Goal: Task Accomplishment & Management: Use online tool/utility

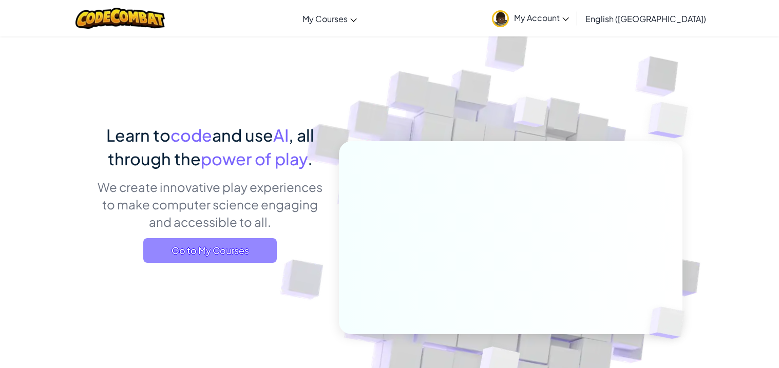
click at [270, 240] on span "Go to My Courses" at bounding box center [210, 250] width 134 height 25
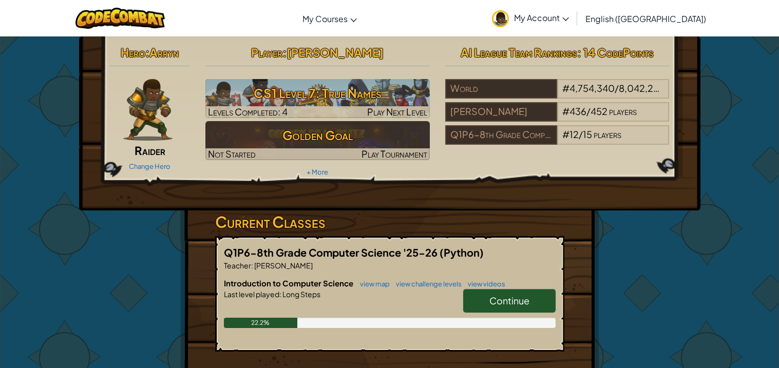
click at [528, 304] on span "Continue" at bounding box center [509, 301] width 40 height 12
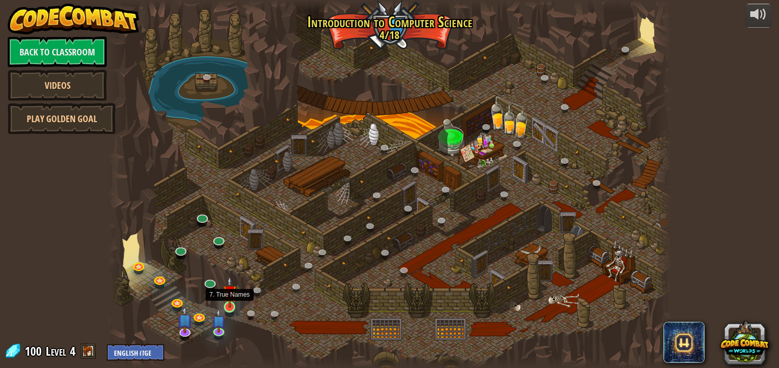
click at [230, 307] on img at bounding box center [230, 292] width 14 height 32
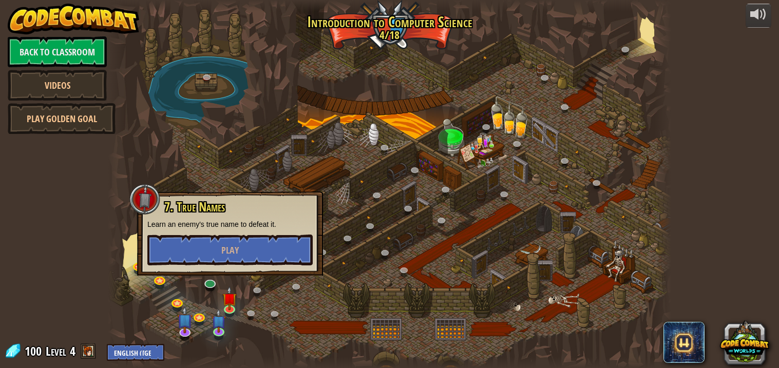
click at [318, 362] on div at bounding box center [389, 362] width 563 height 11
click at [297, 352] on div at bounding box center [389, 184] width 563 height 368
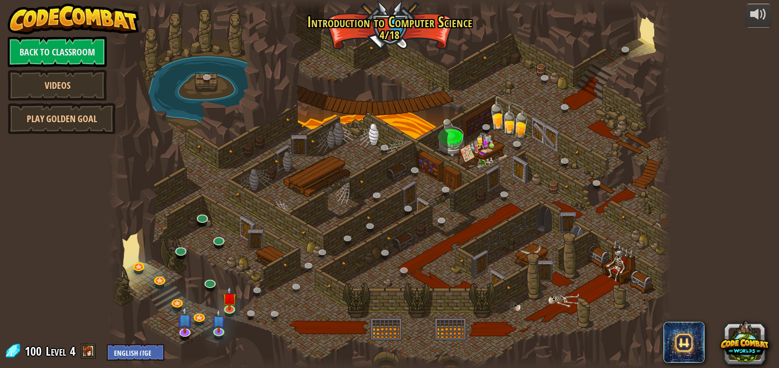
click at [297, 352] on div at bounding box center [389, 184] width 563 height 368
click at [183, 329] on img at bounding box center [184, 314] width 15 height 36
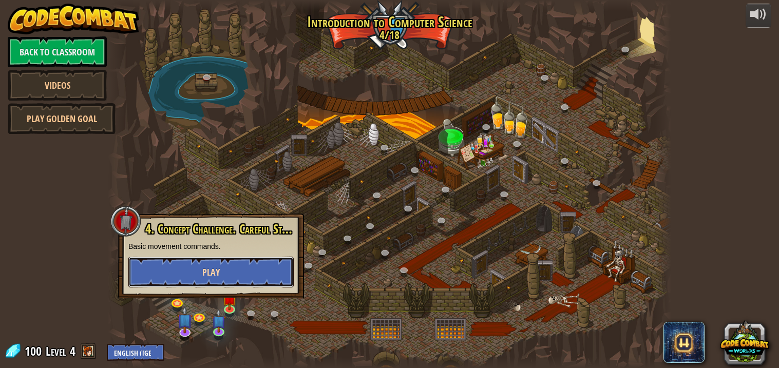
click at [207, 278] on span "Play" at bounding box center [210, 272] width 17 height 13
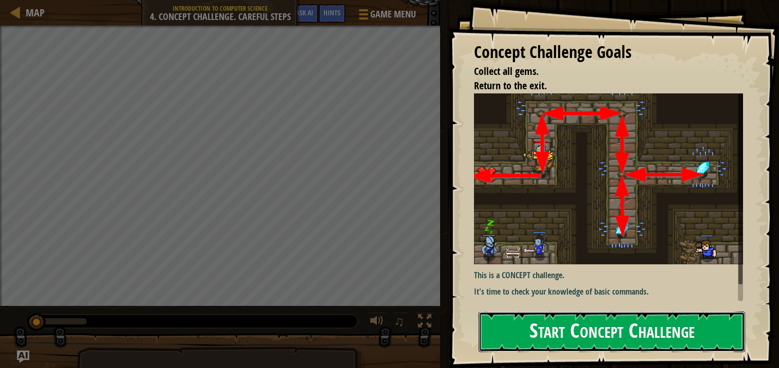
click at [537, 343] on button "Start Concept Challenge" at bounding box center [612, 332] width 267 height 41
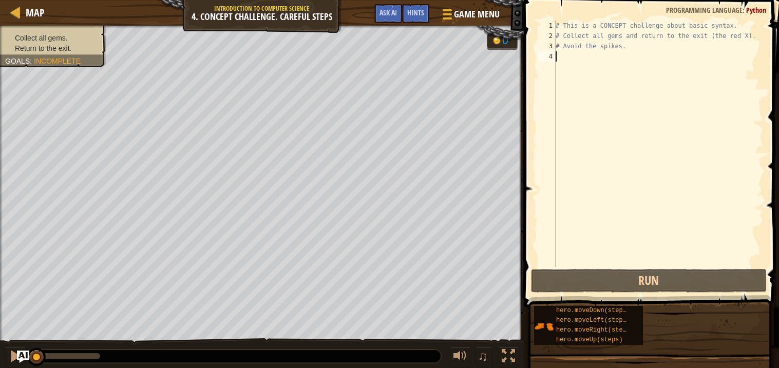
type textarea "y"
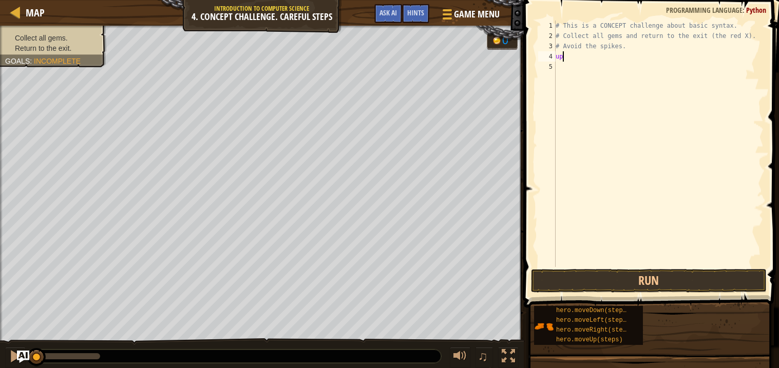
type textarea "u"
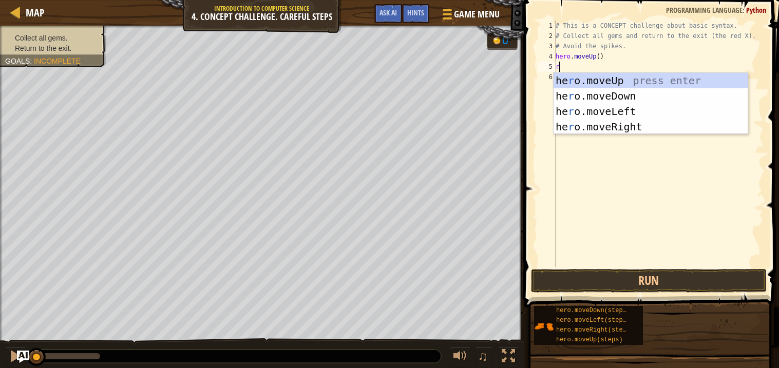
type textarea "ri"
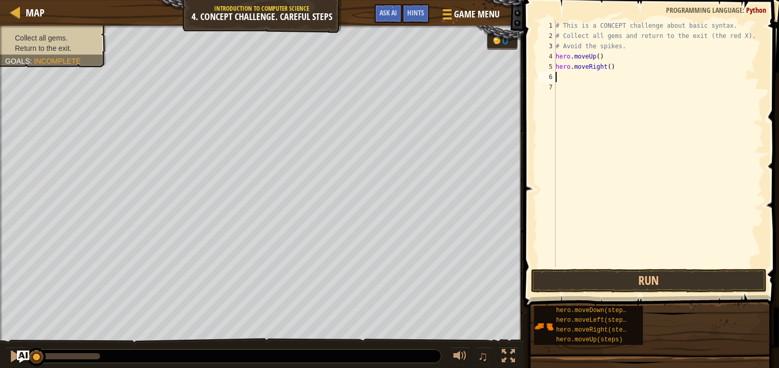
type textarea "d"
click at [607, 76] on div "# This is a CONCEPT challenge about basic syntax. # Collect all gems and return…" at bounding box center [659, 154] width 210 height 267
type textarea "hero.moveDown(2)"
click at [585, 88] on div "# This is a CONCEPT challenge about basic syntax. # Collect all gems and return…" at bounding box center [659, 154] width 210 height 267
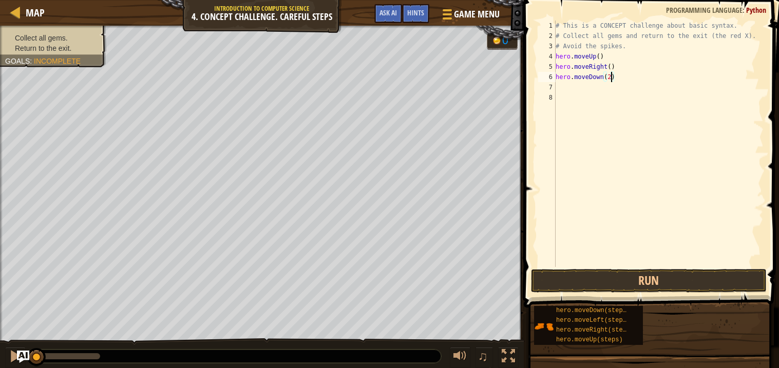
scroll to position [4, 0]
type textarea "u"
type textarea "r"
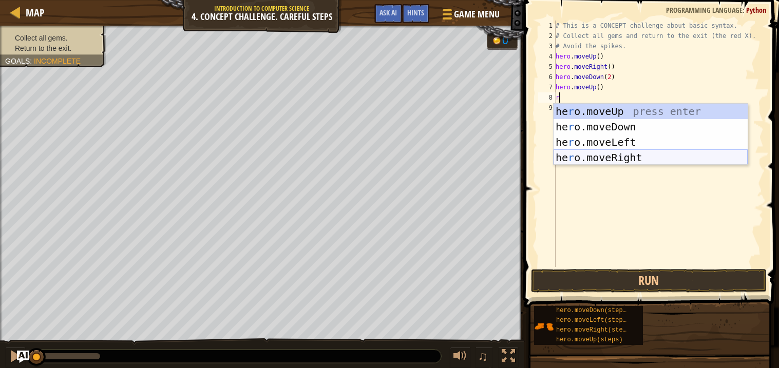
click at [604, 153] on div "he r o.moveUp press enter he r o.moveDown press enter he r o.moveLeft press ent…" at bounding box center [651, 150] width 194 height 92
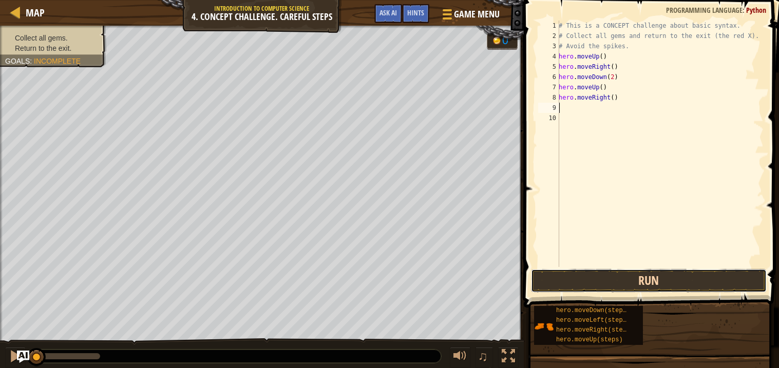
click at [619, 282] on button "Run" at bounding box center [649, 281] width 236 height 24
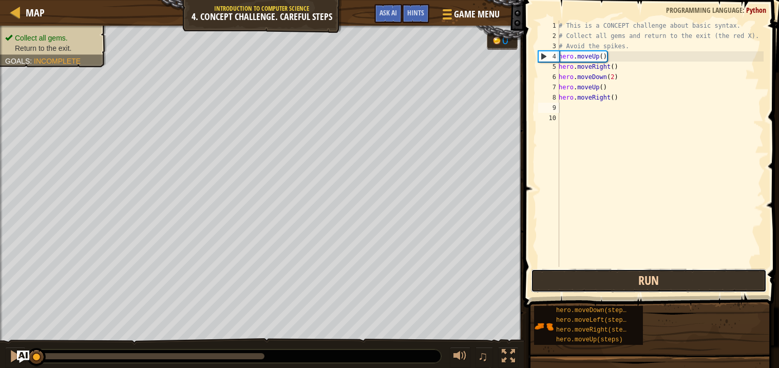
click at [619, 282] on button "Run" at bounding box center [649, 281] width 236 height 24
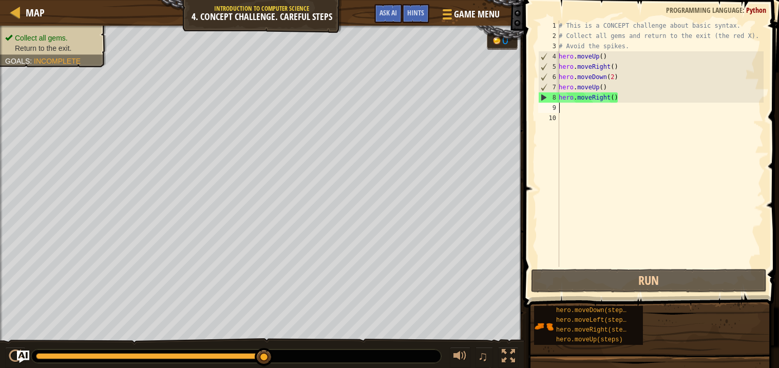
click at [566, 108] on div "# This is a CONCEPT challenge about basic syntax. # Collect all gems and return…" at bounding box center [660, 154] width 207 height 267
type textarea "k"
type textarea "l"
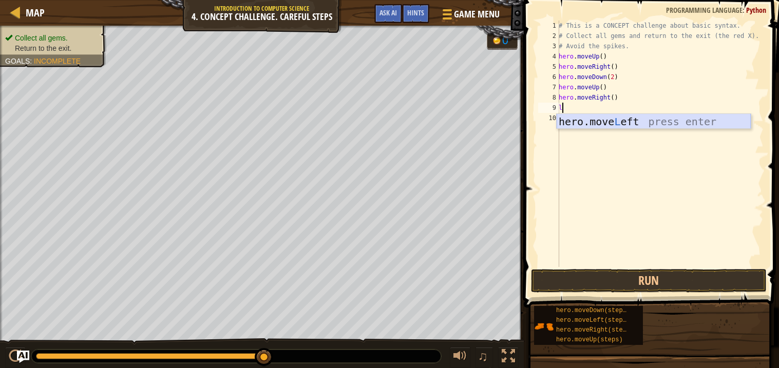
click at [600, 124] on div "hero.move L eft press enter" at bounding box center [654, 137] width 194 height 46
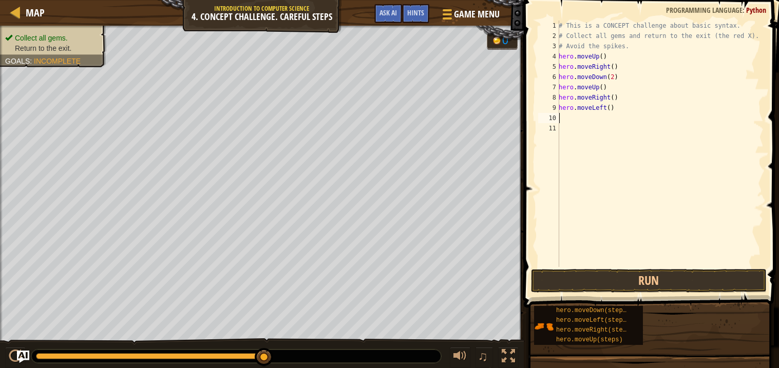
type textarea "u"
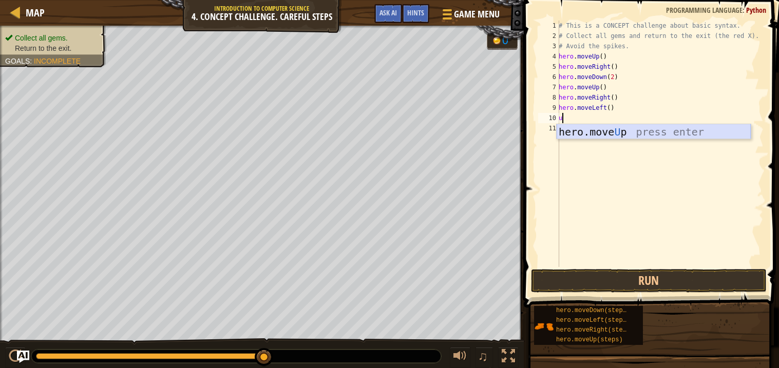
click at [613, 131] on div "hero.move U p press enter" at bounding box center [654, 147] width 194 height 46
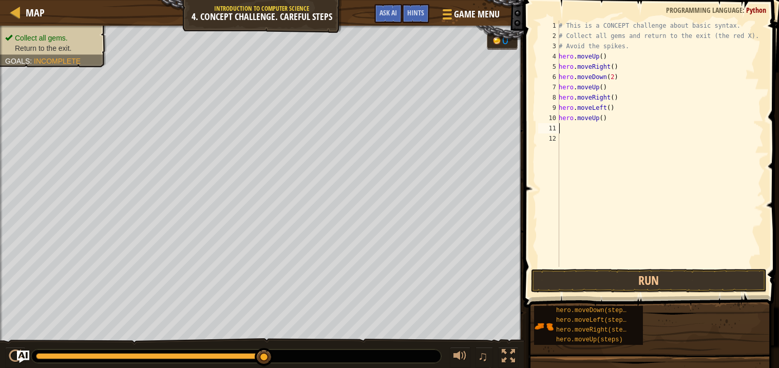
type textarea "l"
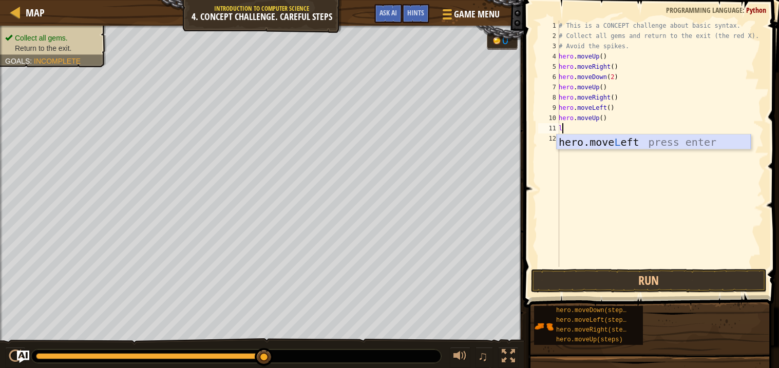
click at [621, 144] on div "hero.move L eft press enter" at bounding box center [654, 158] width 194 height 46
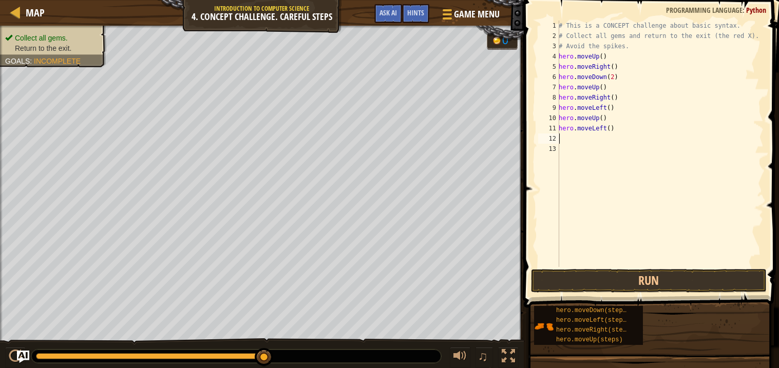
type textarea "d"
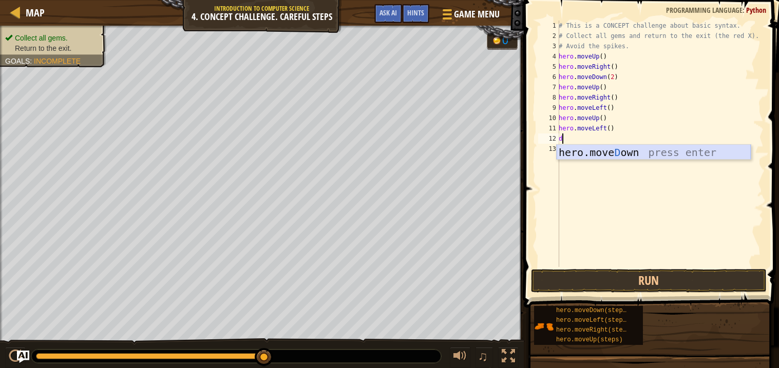
click at [622, 146] on div "hero.[PERSON_NAME] own press enter" at bounding box center [654, 168] width 194 height 46
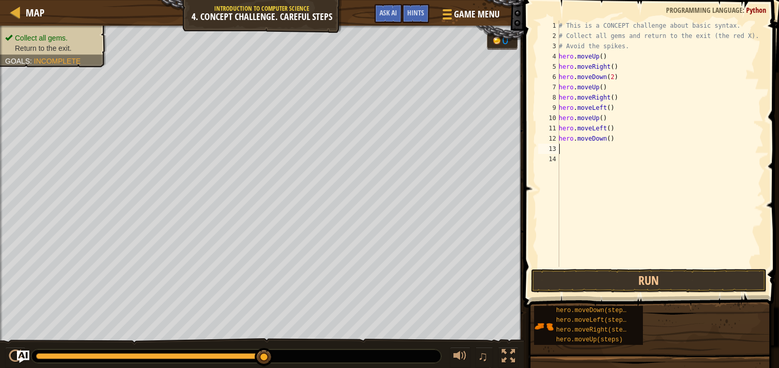
type textarea "l"
click at [627, 162] on div "hero.move L eft press enter" at bounding box center [654, 178] width 194 height 46
click at [634, 283] on button "Run" at bounding box center [649, 281] width 236 height 24
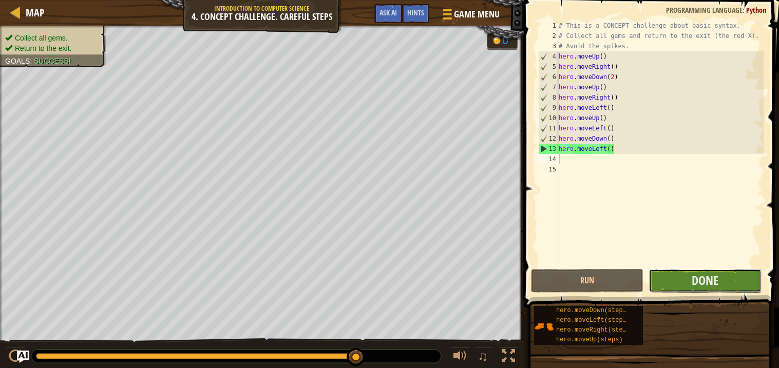
click at [670, 274] on button "Done" at bounding box center [705, 281] width 112 height 24
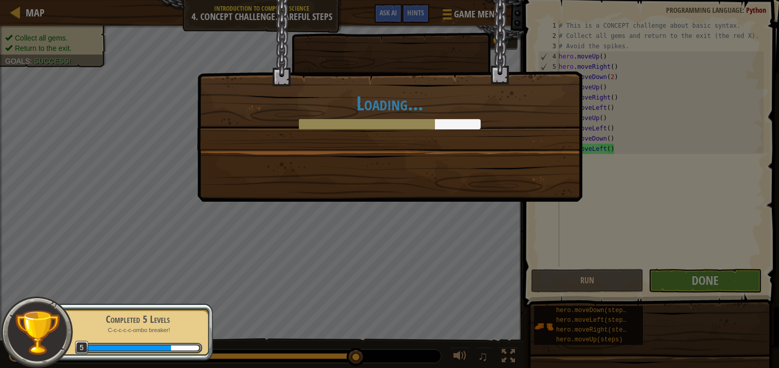
click at [670, 274] on div "Loading..." at bounding box center [389, 184] width 779 height 368
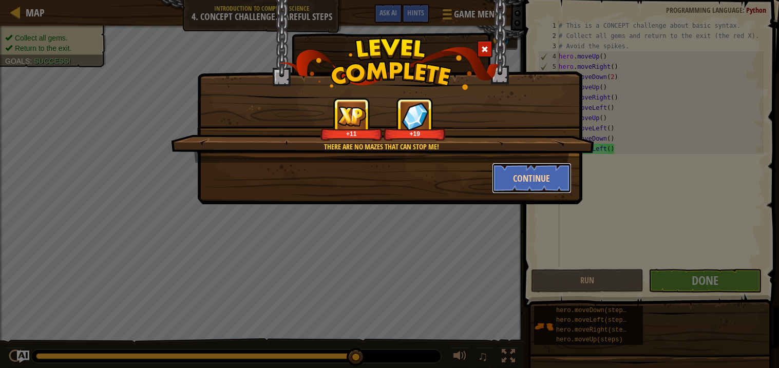
click at [539, 170] on button "Continue" at bounding box center [532, 178] width 80 height 31
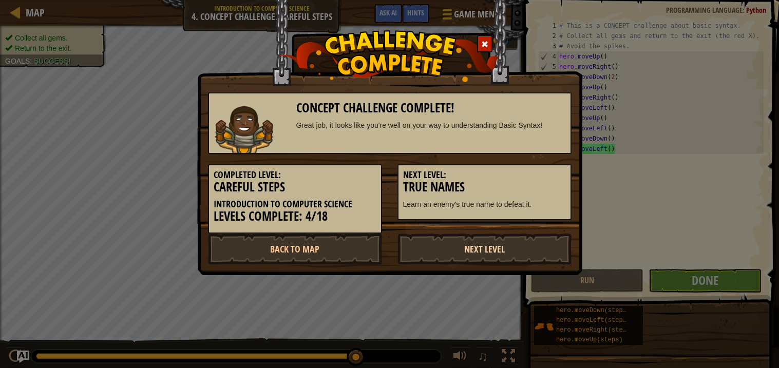
click at [456, 247] on link "Next Level" at bounding box center [484, 249] width 174 height 31
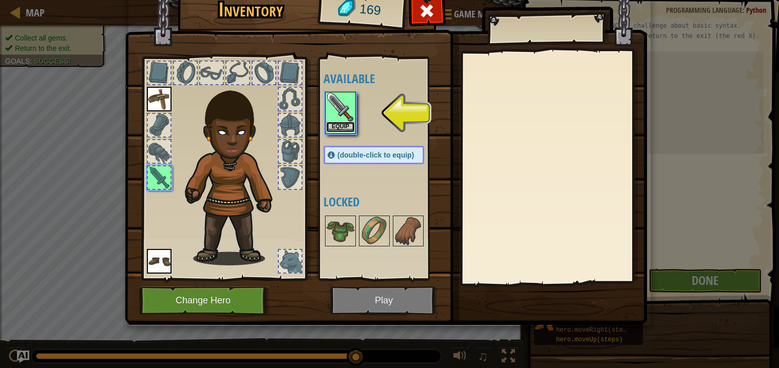
click at [340, 124] on button "Equip" at bounding box center [340, 127] width 29 height 11
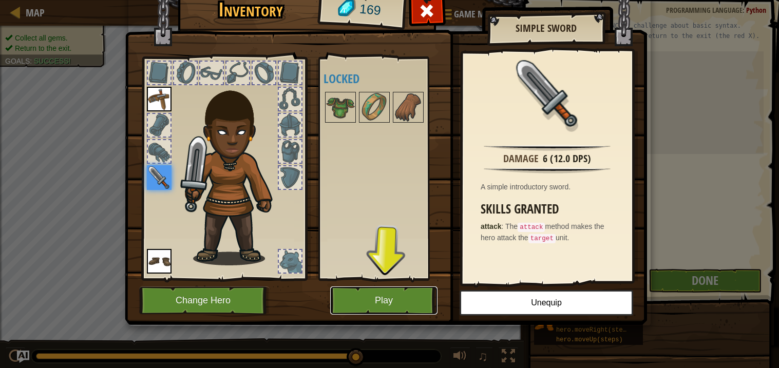
click at [404, 302] on button "Play" at bounding box center [383, 301] width 107 height 28
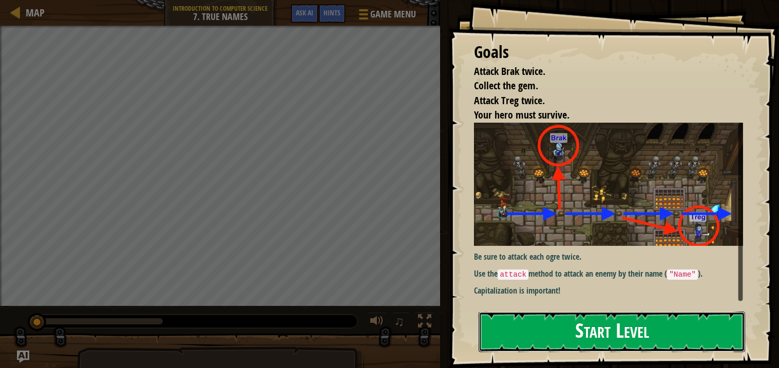
click at [526, 320] on button "Start Level" at bounding box center [612, 332] width 267 height 41
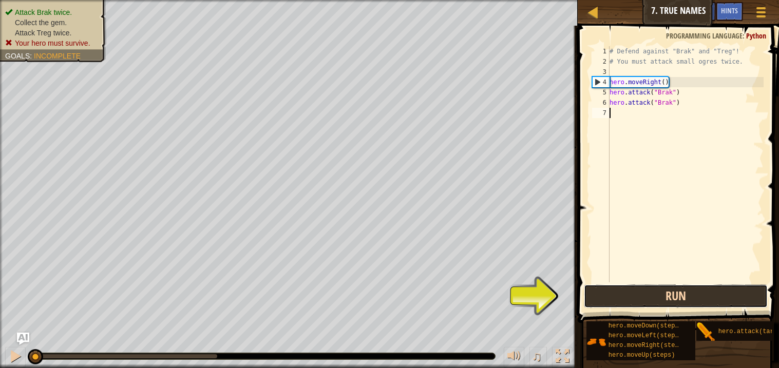
click at [634, 304] on button "Run" at bounding box center [675, 297] width 183 height 24
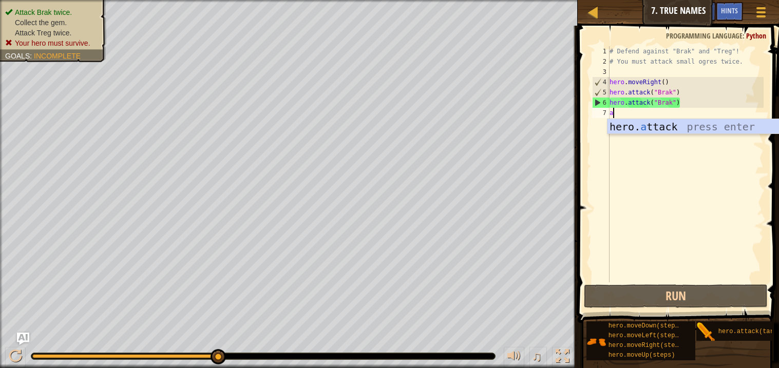
scroll to position [4, 0]
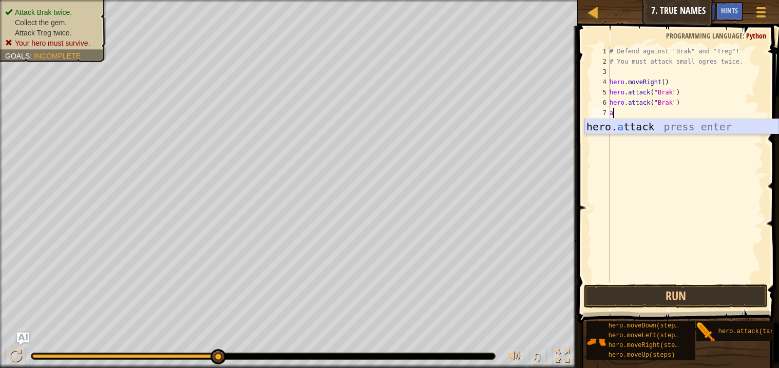
click at [641, 132] on div "hero. a ttack press enter" at bounding box center [681, 142] width 194 height 46
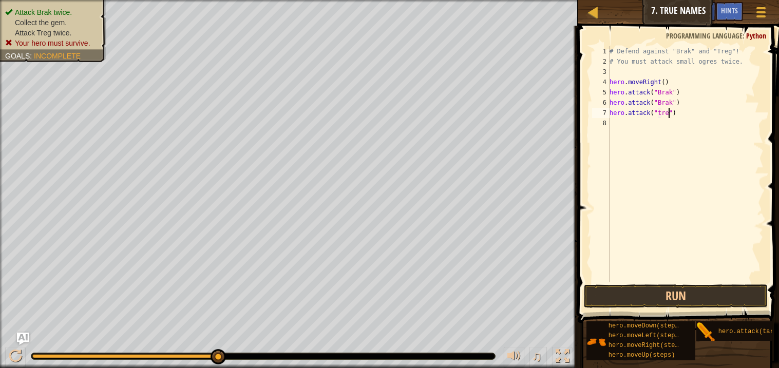
type textarea "hero.attack("treg")"
click at [623, 130] on div "# Defend against "Brak" and "Treg"! # You must attack small ogres twice. hero .…" at bounding box center [686, 174] width 156 height 257
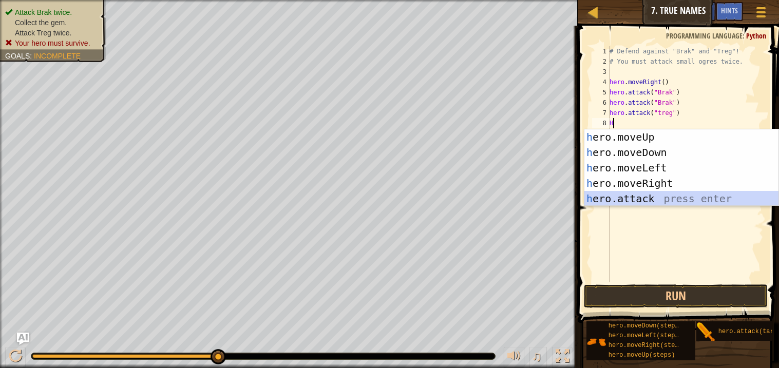
click at [627, 193] on div "h ero.moveUp press enter h ero.moveDown press enter h ero.moveLeft press enter …" at bounding box center [681, 183] width 194 height 108
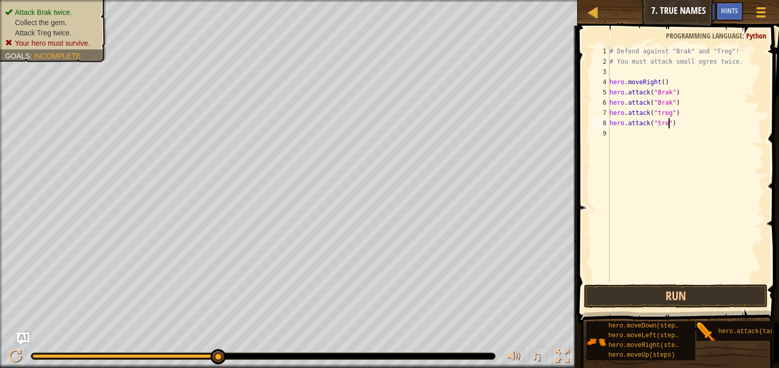
scroll to position [4, 5]
click at [675, 301] on button "Run" at bounding box center [675, 297] width 183 height 24
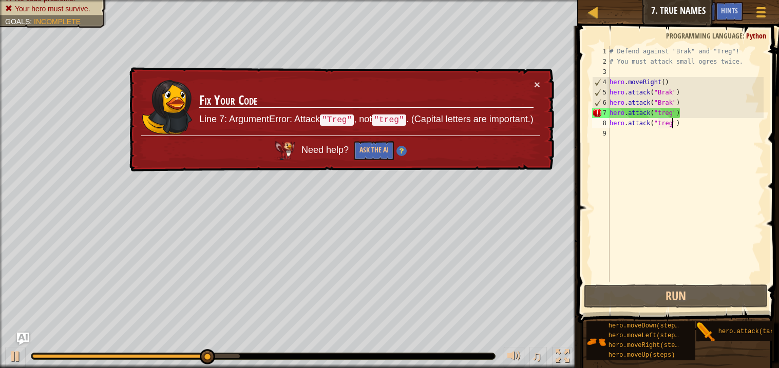
click at [659, 112] on div "# Defend against "Brak" and "Treg"! # You must attack small ogres twice. hero .…" at bounding box center [686, 174] width 156 height 257
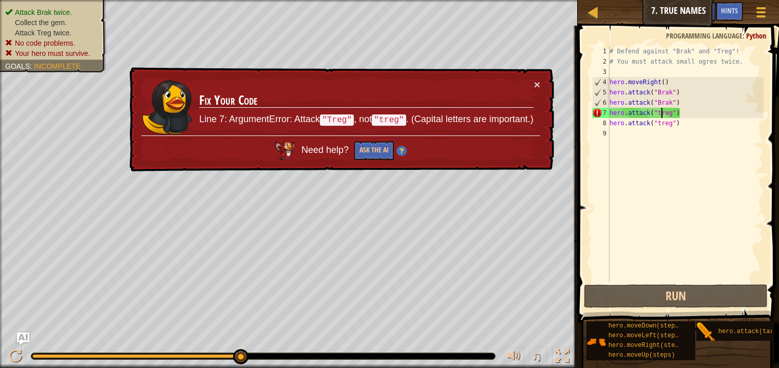
click at [660, 110] on div "# Defend against "Brak" and "Treg"! # You must attack small ogres twice. hero .…" at bounding box center [686, 174] width 156 height 257
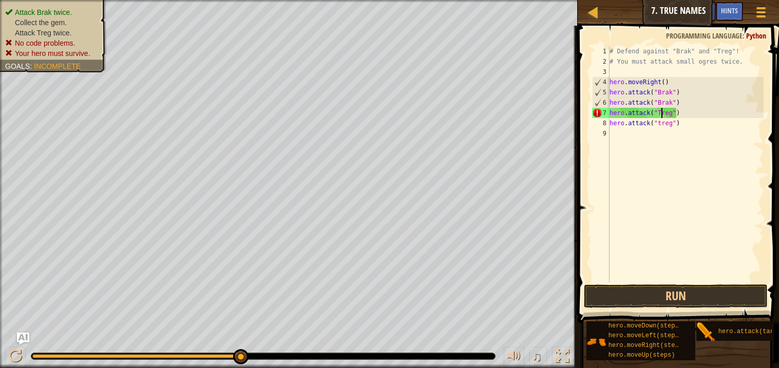
scroll to position [4, 4]
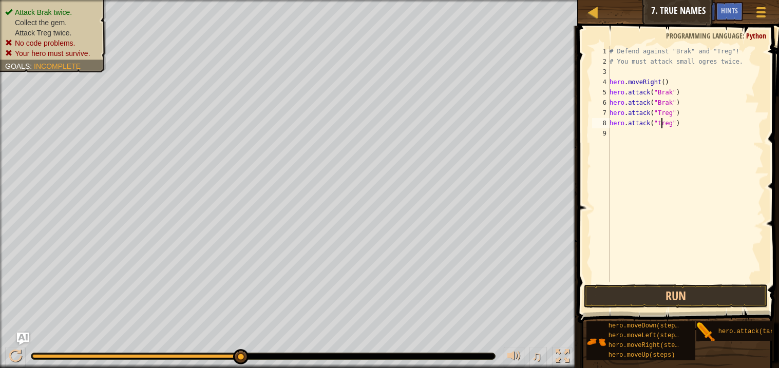
click at [661, 124] on div "# Defend against "Brak" and "Treg"! # You must attack small ogres twice. hero .…" at bounding box center [686, 174] width 156 height 257
type textarea "hero.attack("Treg")"
click at [637, 290] on button "Run" at bounding box center [675, 297] width 183 height 24
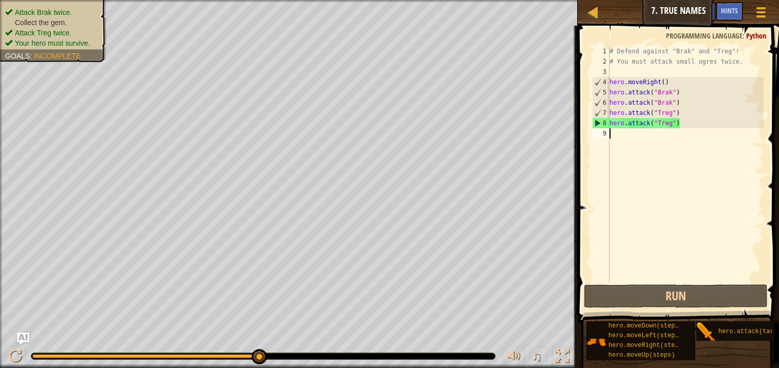
click at [627, 130] on div "# Defend against "Brak" and "Treg"! # You must attack small ogres twice. hero .…" at bounding box center [686, 174] width 156 height 257
type textarea "ri"
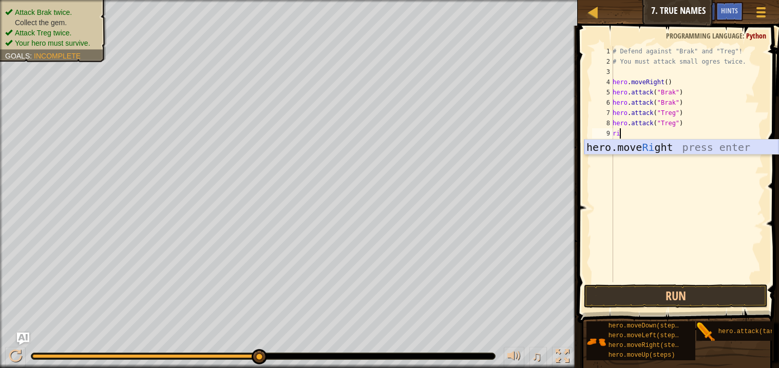
click at [630, 148] on div "hero.move Ri ght press enter" at bounding box center [681, 163] width 194 height 46
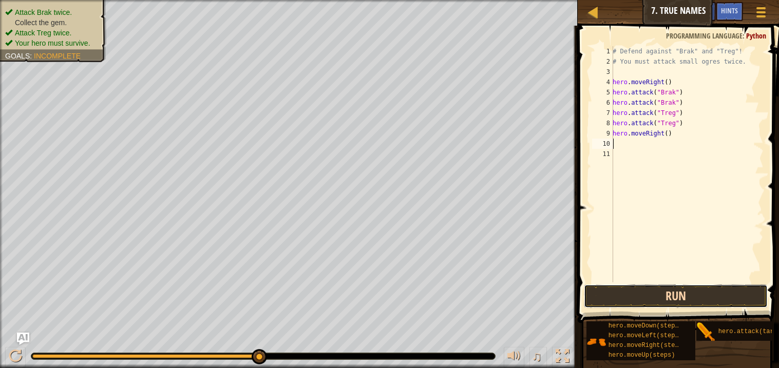
click at [641, 292] on button "Run" at bounding box center [675, 297] width 183 height 24
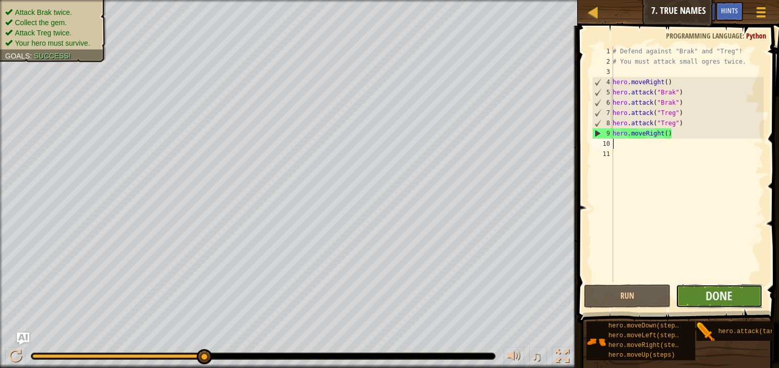
click at [683, 298] on button "Done" at bounding box center [719, 297] width 87 height 24
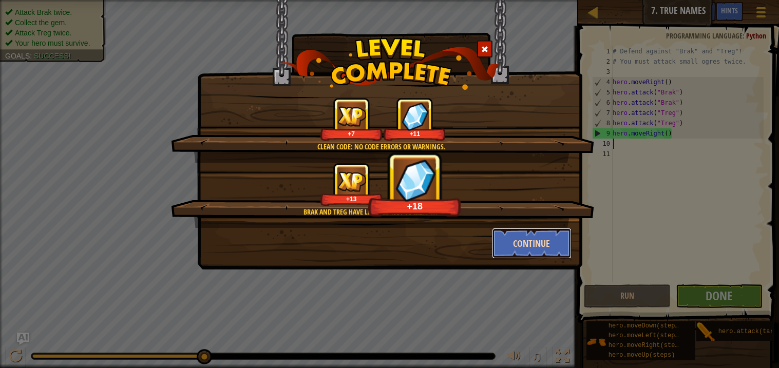
click at [564, 254] on button "Continue" at bounding box center [532, 243] width 80 height 31
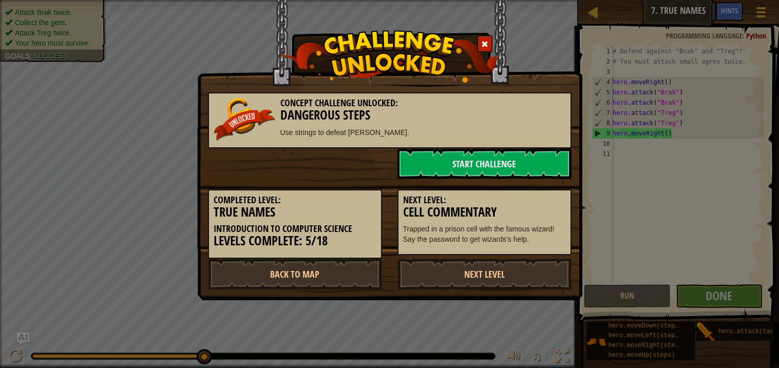
click at [564, 254] on div "Completed Level: True Names Introduction to Computer Science Levels Complete: 5…" at bounding box center [389, 219] width 379 height 80
click at [472, 159] on link "Start Challenge" at bounding box center [484, 163] width 174 height 31
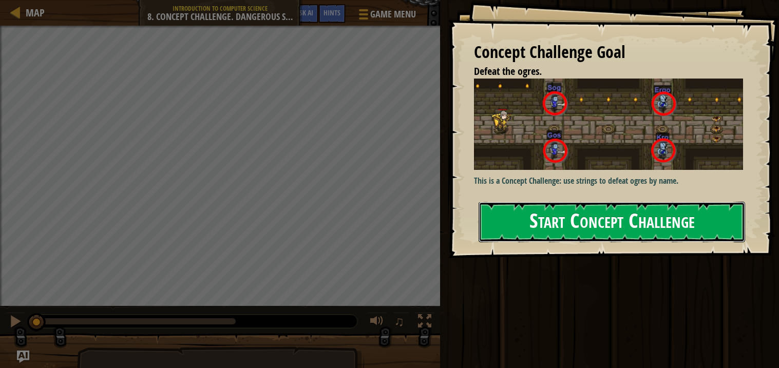
click at [504, 214] on button "Start Concept Challenge" at bounding box center [612, 222] width 267 height 41
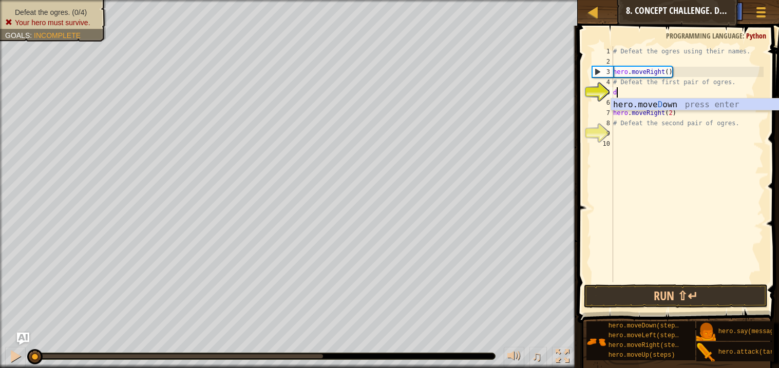
scroll to position [4, 0]
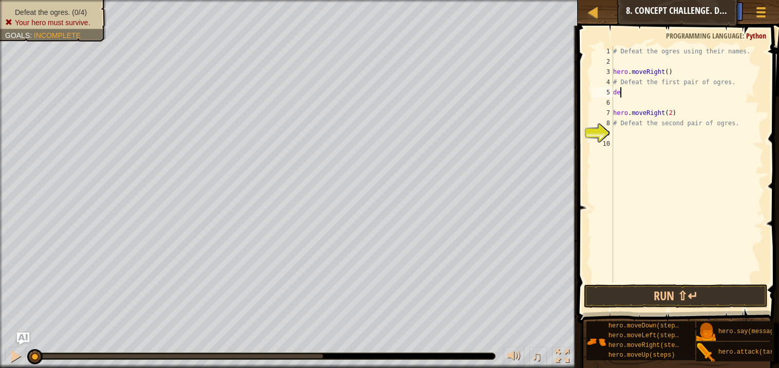
type textarea "d"
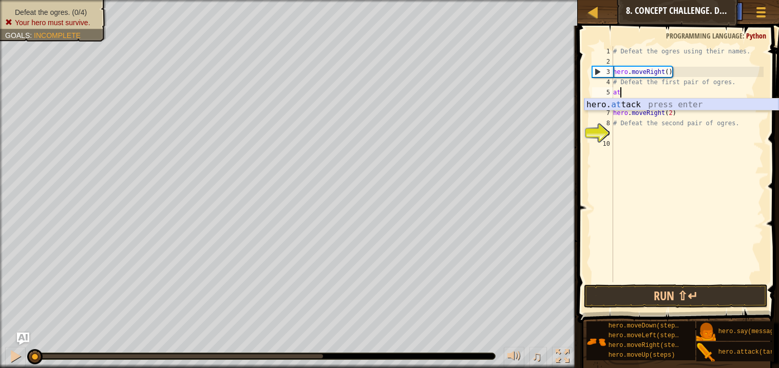
click at [644, 102] on div "hero. at tack press enter" at bounding box center [681, 117] width 194 height 37
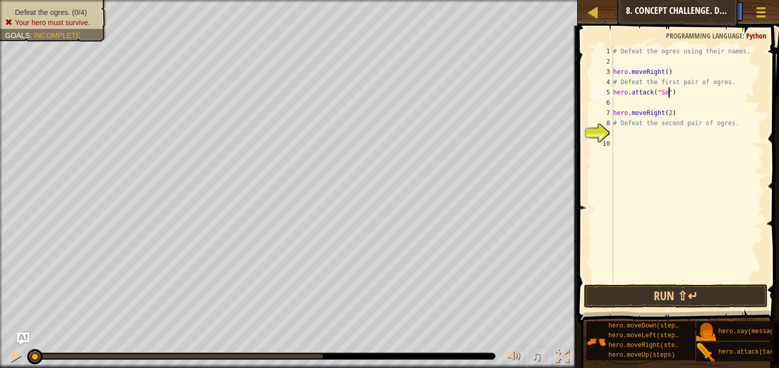
type textarea "hero.attack("Sog")"
click at [651, 102] on div "# Defeat the ogres using their names. hero . moveRight ( ) # Defeat the first p…" at bounding box center [687, 174] width 153 height 257
click at [680, 93] on div "# Defeat the ogres using their names. hero . moveRight ( ) # Defeat the first p…" at bounding box center [687, 174] width 153 height 257
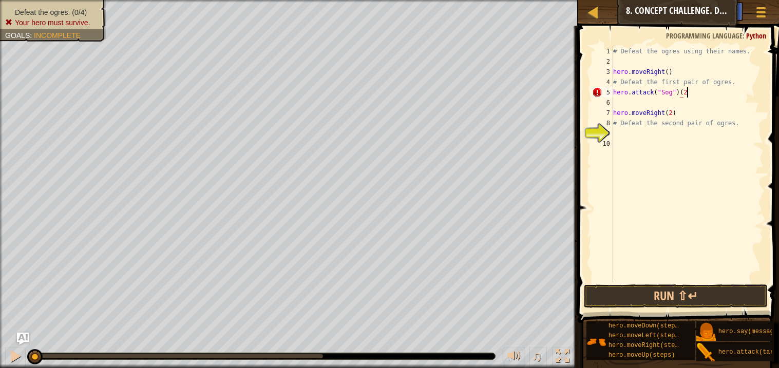
scroll to position [4, 6]
click at [687, 307] on button "Run ⇧↵" at bounding box center [675, 297] width 183 height 24
click at [685, 296] on button "Running" at bounding box center [675, 297] width 183 height 24
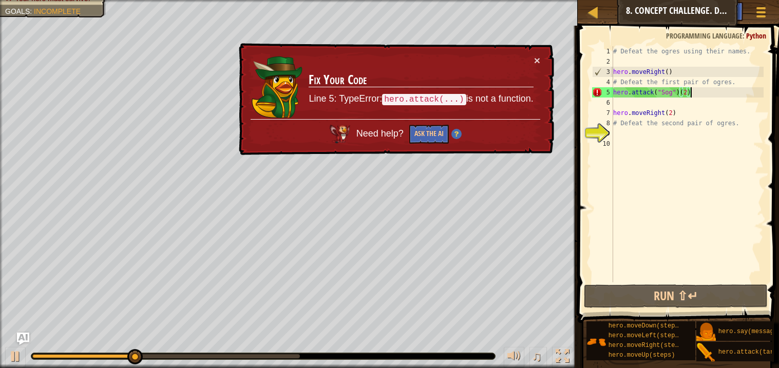
click at [698, 90] on div "# Defeat the ogres using their names. hero . moveRight ( ) # Defeat the first p…" at bounding box center [687, 174] width 153 height 257
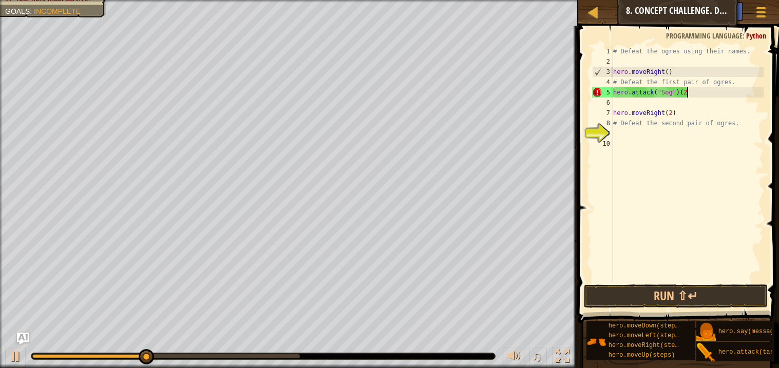
scroll to position [4, 5]
type textarea "hero.attack("Sog")"
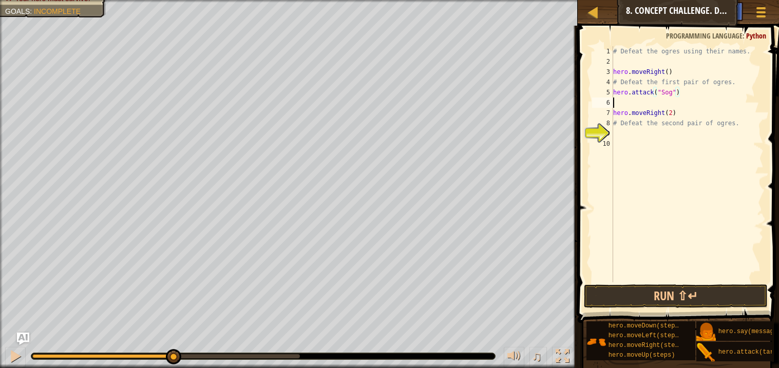
click at [650, 107] on div "# Defeat the ogres using their names. hero . moveRight ( ) # Defeat the first p…" at bounding box center [687, 174] width 153 height 257
click at [651, 112] on div "hero. at tack press enter" at bounding box center [681, 127] width 194 height 37
click at [630, 293] on button "Run ⇧↵" at bounding box center [675, 297] width 183 height 24
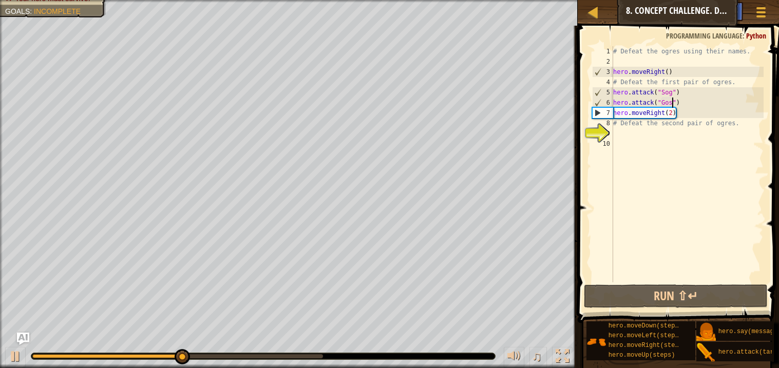
click at [617, 93] on div "# Defeat the ogres using their names. hero . moveRight ( ) # Defeat the first p…" at bounding box center [687, 174] width 153 height 257
type textarea "hero.attack("Sog")"
click at [679, 93] on div "# Defeat the ogres using their names. hero . moveRight ( ) # Defeat the first p…" at bounding box center [687, 174] width 153 height 257
type textarea "\"
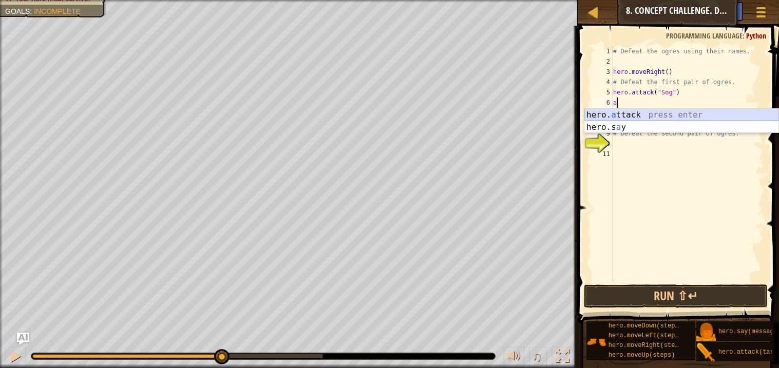
click at [680, 113] on div "hero. a ttack press enter hero.s a y press enter" at bounding box center [681, 133] width 194 height 49
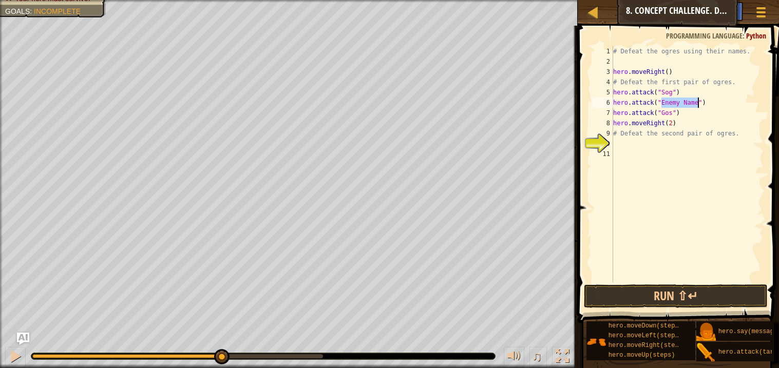
scroll to position [4, 4]
type textarea "hero.attack("Sog")"
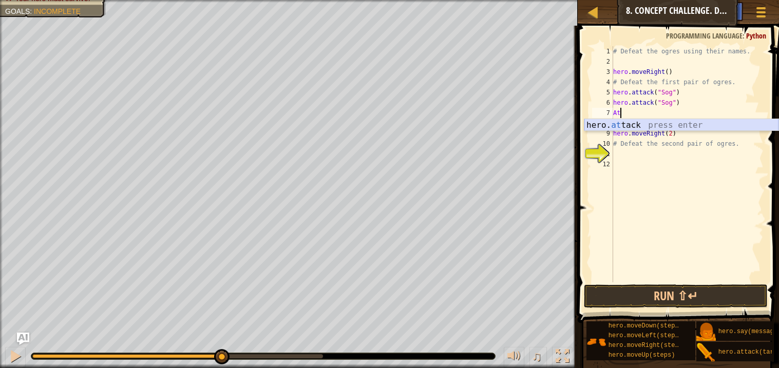
click at [680, 121] on div "hero. at tack press enter" at bounding box center [681, 137] width 194 height 37
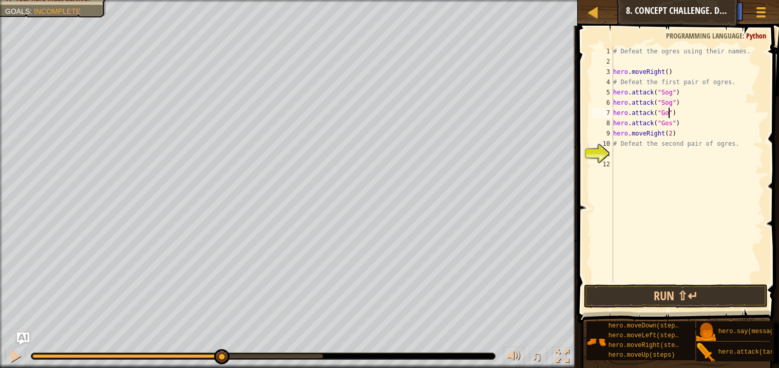
scroll to position [4, 5]
click at [616, 144] on div "# Defeat the ogres using their names. hero . moveRight ( ) # Defeat the first p…" at bounding box center [687, 174] width 153 height 257
type textarea "# Defeat the second pair of ogres."
click at [618, 155] on div "# Defeat the ogres using their names. hero . moveRight ( ) # Defeat the first p…" at bounding box center [687, 174] width 153 height 257
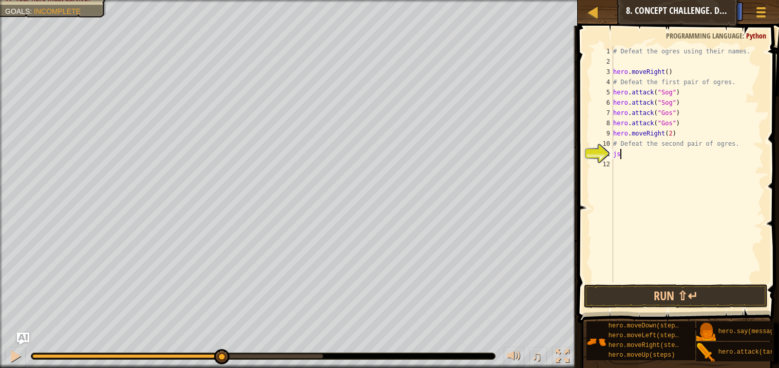
type textarea "j"
click at [618, 142] on div "# Defeat the ogres using their names. hero . moveRight ( ) # Defeat the first p…" at bounding box center [687, 174] width 153 height 257
click at [615, 143] on div "# Defeat the ogres using their names. hero . moveRight ( ) # Defeat the first p…" at bounding box center [687, 174] width 153 height 257
click at [626, 145] on div "# Defeat the ogres using their names. hero . moveRight ( ) # Defeat the first p…" at bounding box center [687, 174] width 153 height 257
click at [737, 145] on div "# Defeat the ogres using their names. hero . moveRight ( ) # Defeat the first p…" at bounding box center [687, 174] width 153 height 257
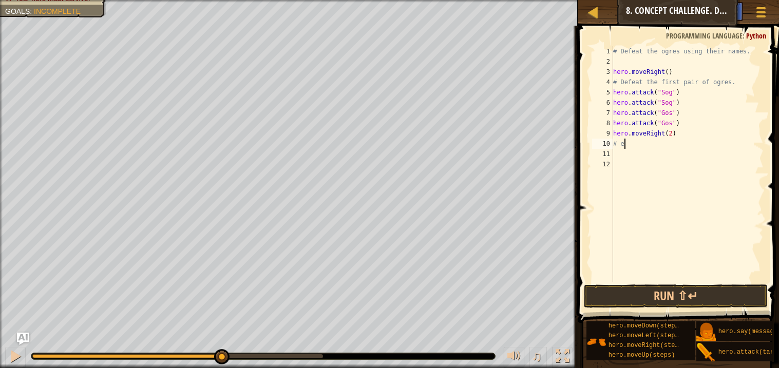
type textarea "#"
click at [737, 155] on div "hero. at tack press enter" at bounding box center [681, 168] width 194 height 37
type textarea "hero.attack("Ergo")"
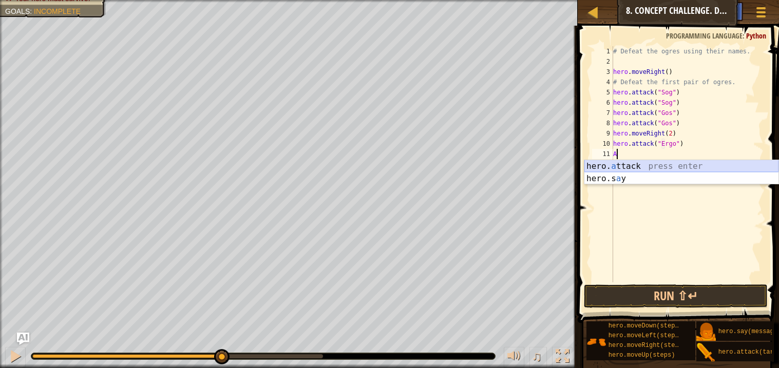
click at [638, 164] on div "hero. a ttack press enter hero.s a y press enter" at bounding box center [681, 184] width 194 height 49
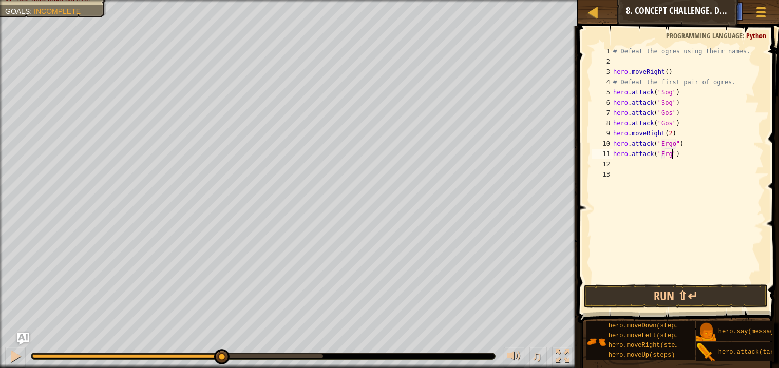
scroll to position [4, 5]
type textarea "hero.attack("Ergo")"
click at [621, 167] on div "# Defeat the ogres using their names. hero . moveRight ( ) # Defeat the first p…" at bounding box center [687, 174] width 153 height 257
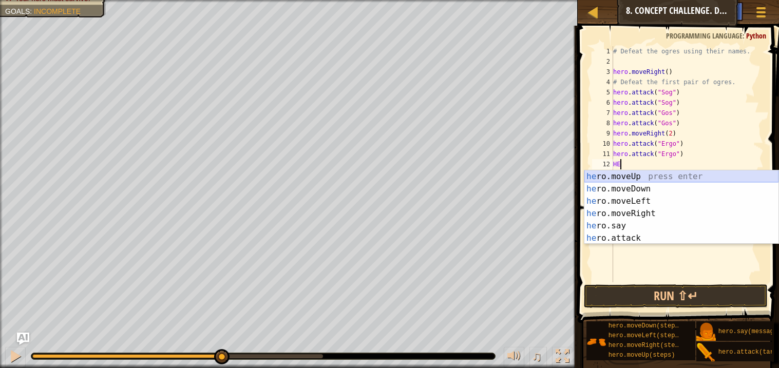
type textarea "H"
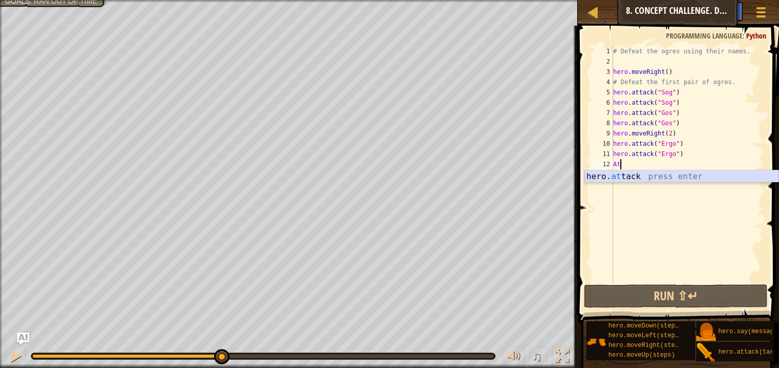
click at [624, 176] on div "hero. at tack press enter" at bounding box center [681, 189] width 194 height 37
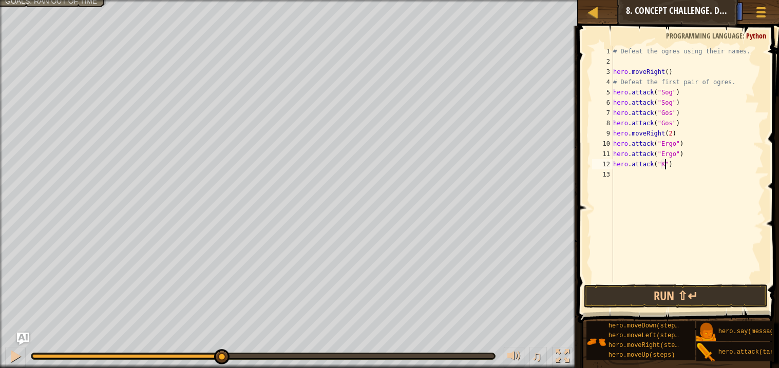
type textarea "hero.attack("Kro")"
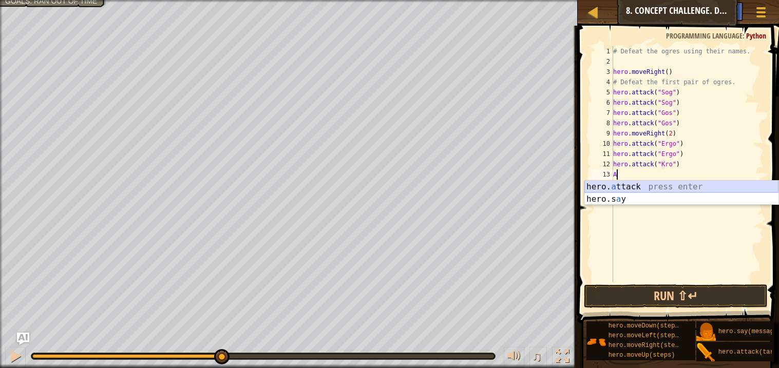
click at [618, 186] on div "hero. a ttack press enter hero.s a y press enter" at bounding box center [681, 205] width 194 height 49
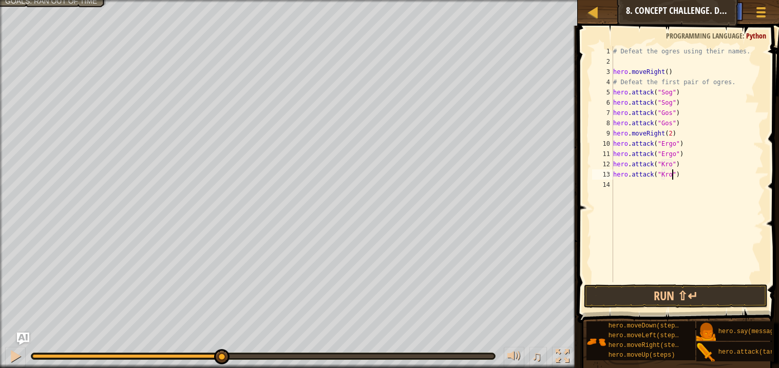
scroll to position [4, 5]
type textarea "hero.attack("Kro")"
click at [611, 295] on button "Run ⇧↵" at bounding box center [675, 297] width 183 height 24
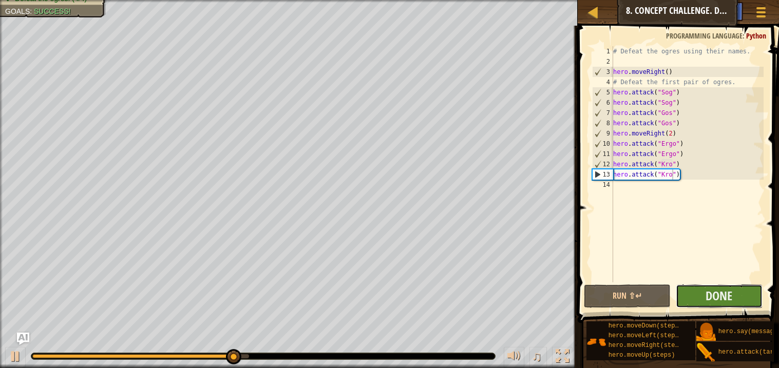
click at [724, 286] on button "Done" at bounding box center [719, 297] width 87 height 24
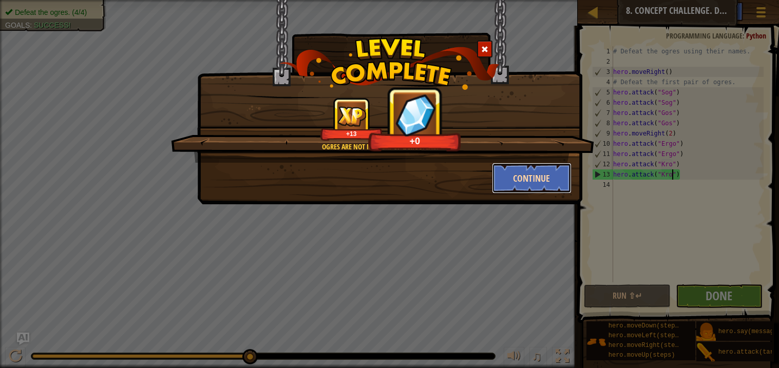
click at [552, 173] on button "Continue" at bounding box center [532, 178] width 80 height 31
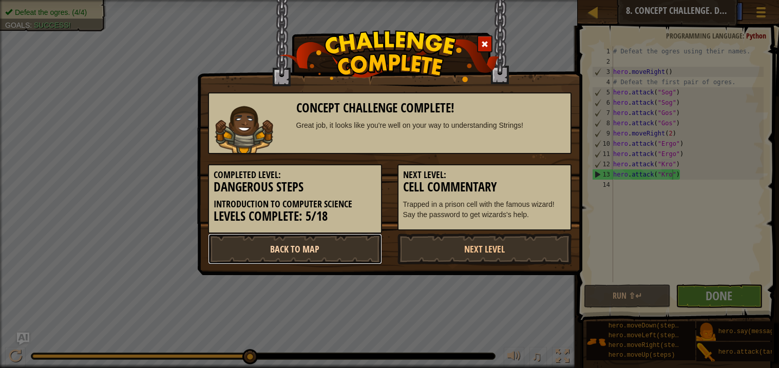
click at [311, 261] on link "Back to Map" at bounding box center [295, 249] width 174 height 31
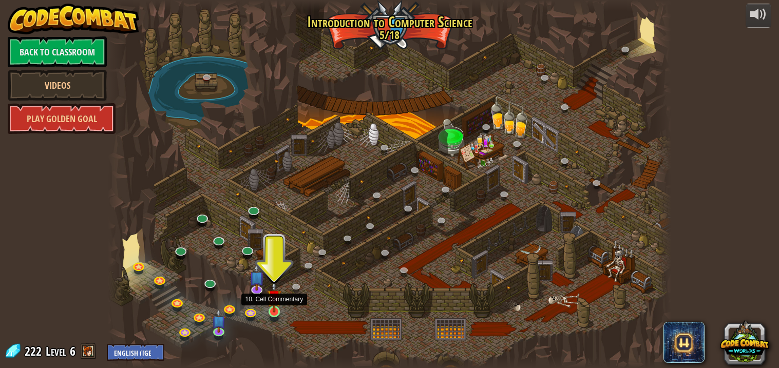
click at [272, 303] on img at bounding box center [274, 297] width 14 height 32
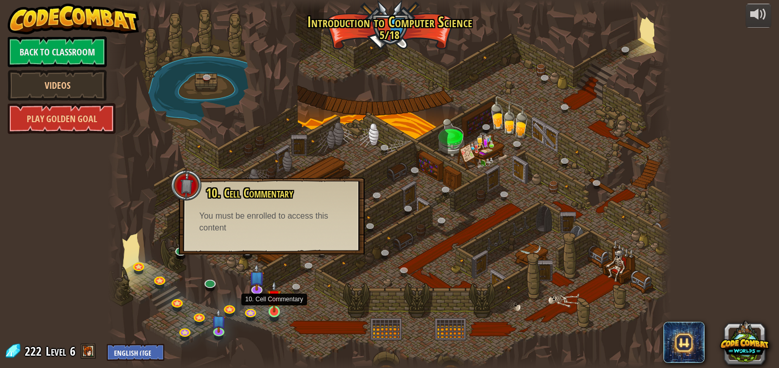
click at [272, 303] on img at bounding box center [274, 297] width 14 height 32
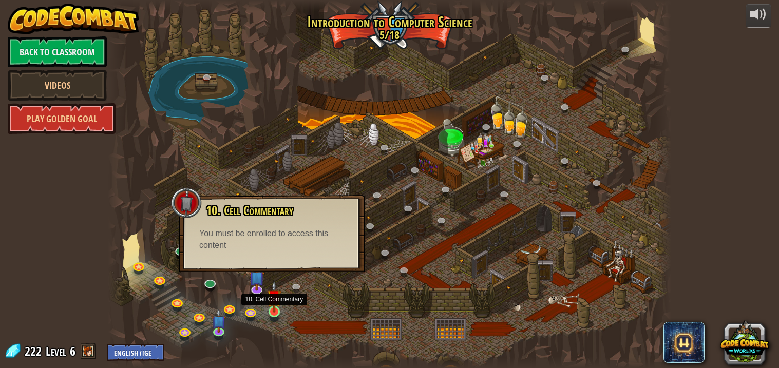
click at [272, 303] on img at bounding box center [274, 297] width 14 height 32
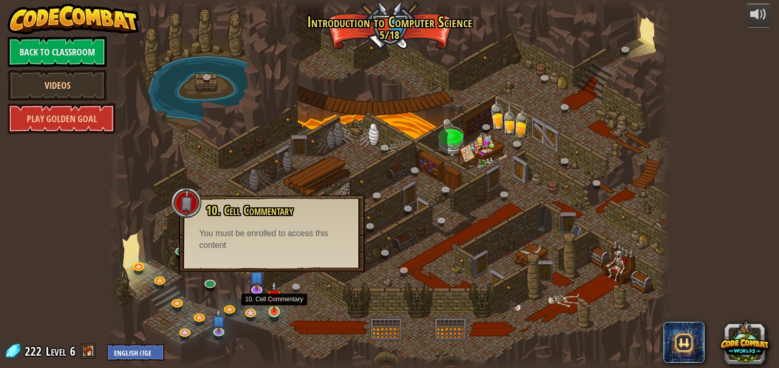
click at [272, 303] on img at bounding box center [274, 297] width 14 height 32
click at [158, 249] on div at bounding box center [389, 184] width 563 height 368
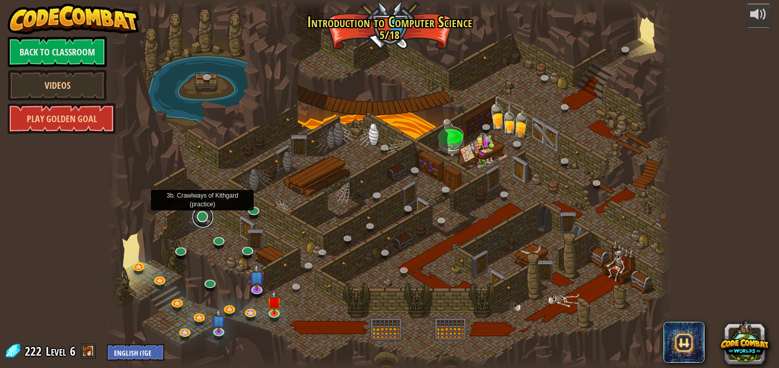
click at [202, 216] on link at bounding box center [203, 217] width 21 height 21
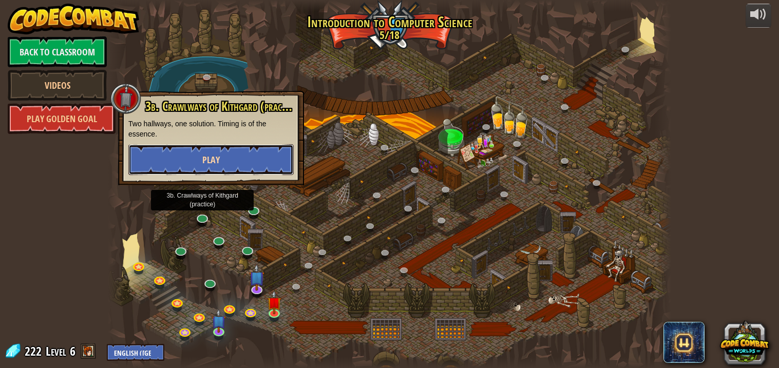
click at [189, 157] on button "Play" at bounding box center [210, 159] width 165 height 31
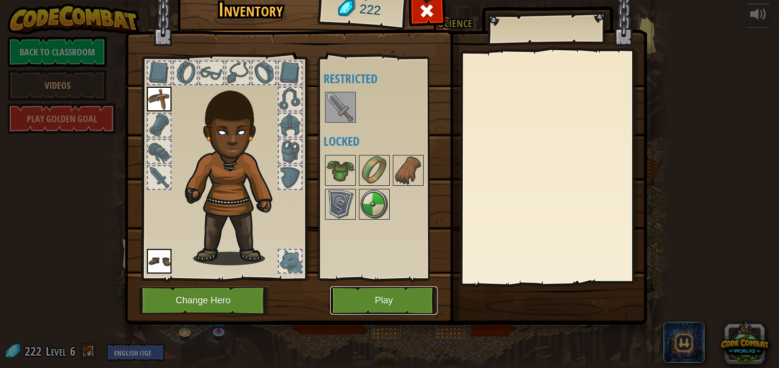
click at [331, 290] on button "Play" at bounding box center [383, 301] width 107 height 28
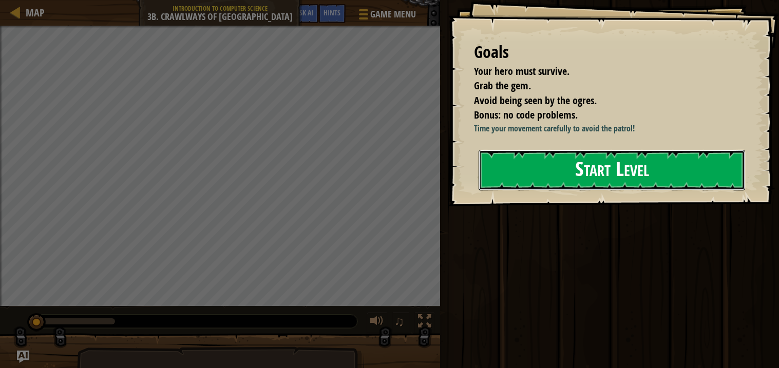
click at [525, 158] on button "Start Level" at bounding box center [612, 170] width 267 height 41
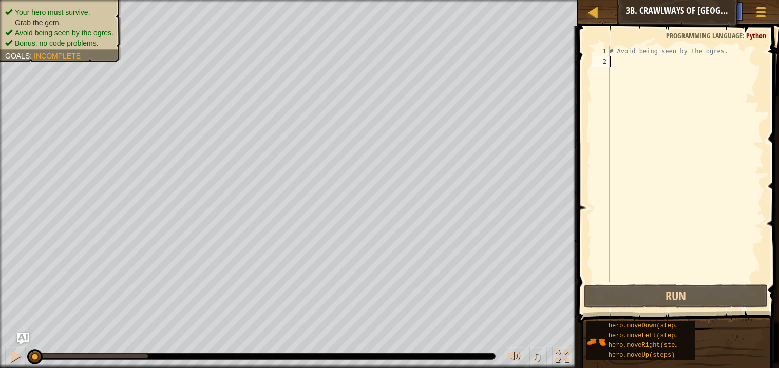
type textarea "r"
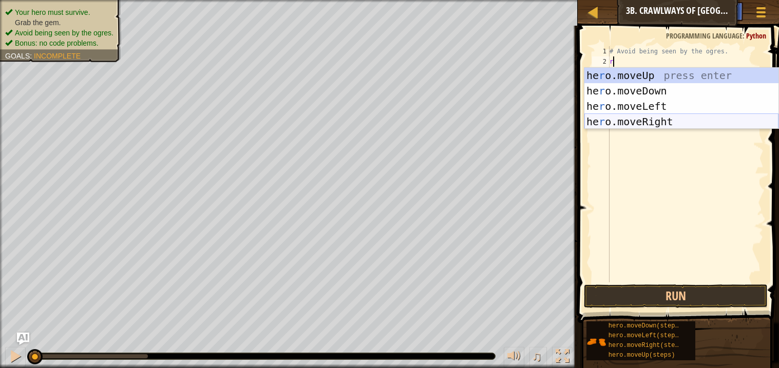
click at [628, 123] on div "he r o.moveUp press enter he r o.moveDown press enter he r o.moveLeft press ent…" at bounding box center [681, 114] width 194 height 92
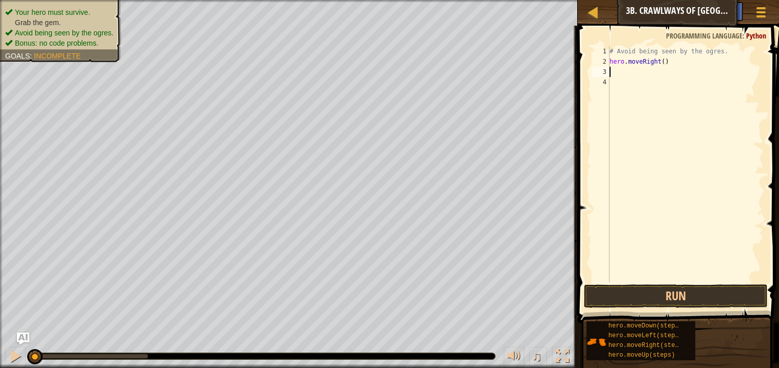
type textarea "r"
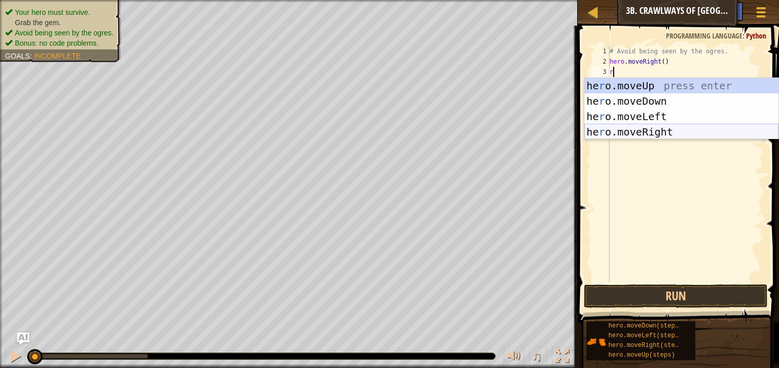
click at [655, 135] on div "he r o.moveUp press enter he r o.moveDown press enter he r o.moveLeft press ent…" at bounding box center [681, 124] width 194 height 92
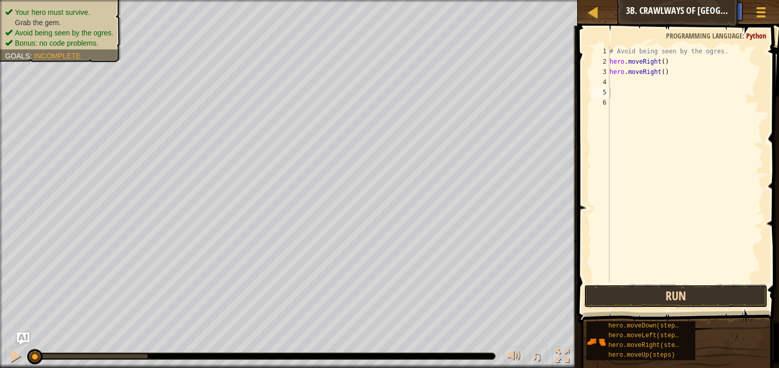
click at [677, 296] on button "Run" at bounding box center [675, 297] width 183 height 24
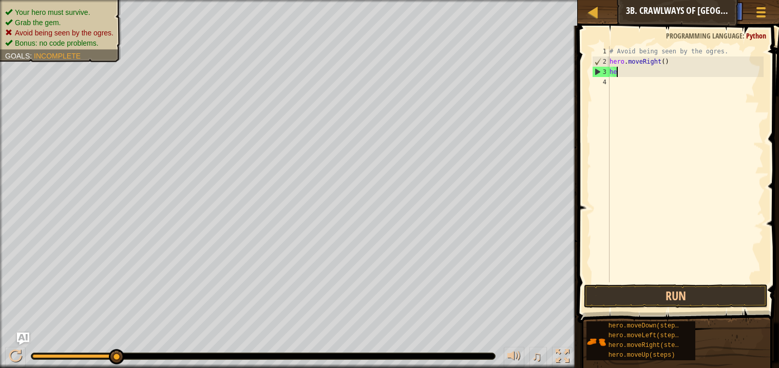
type textarea "h"
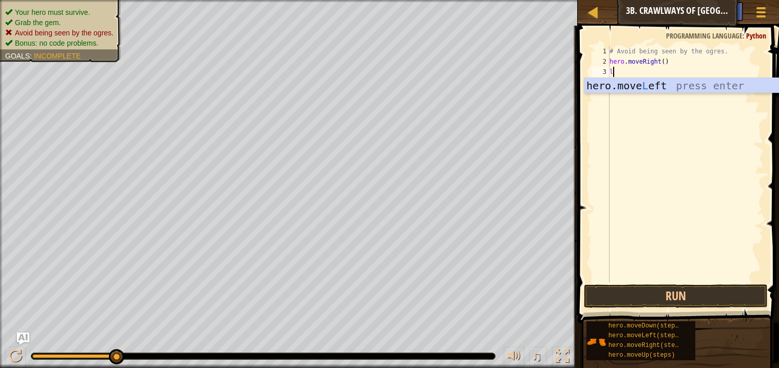
type textarea "le"
click at [656, 84] on div "hero.move Le ft press enter" at bounding box center [681, 101] width 194 height 46
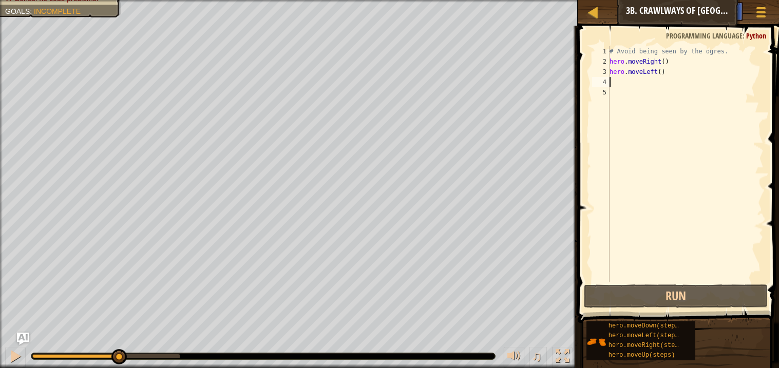
type textarea "r"
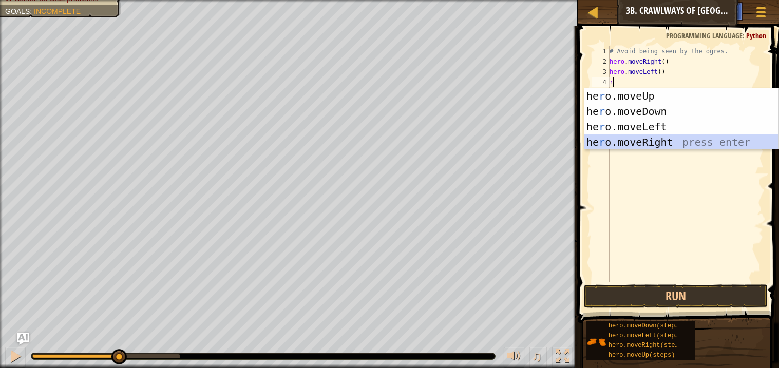
click at [632, 140] on div "he r o.moveUp press enter he r o.moveDown press enter he r o.moveLeft press ent…" at bounding box center [681, 134] width 194 height 92
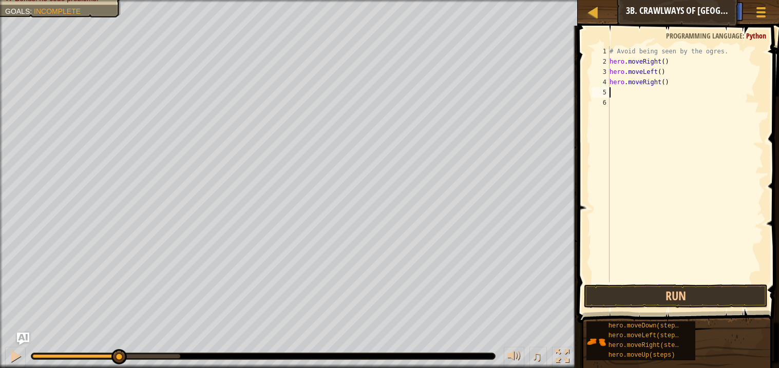
type textarea "r"
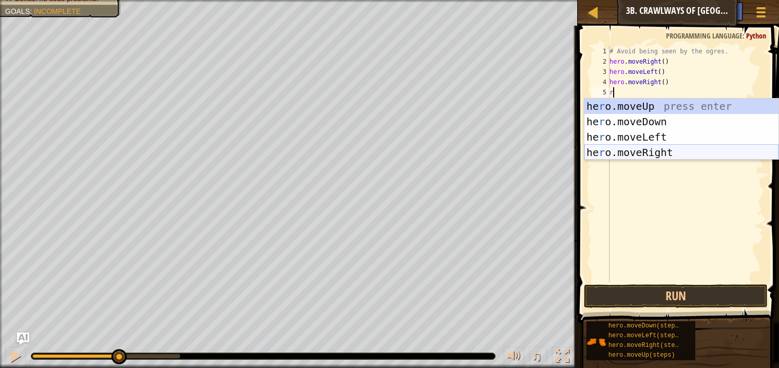
click at [640, 147] on div "he r o.moveUp press enter he r o.moveDown press enter he r o.moveLeft press ent…" at bounding box center [681, 145] width 194 height 92
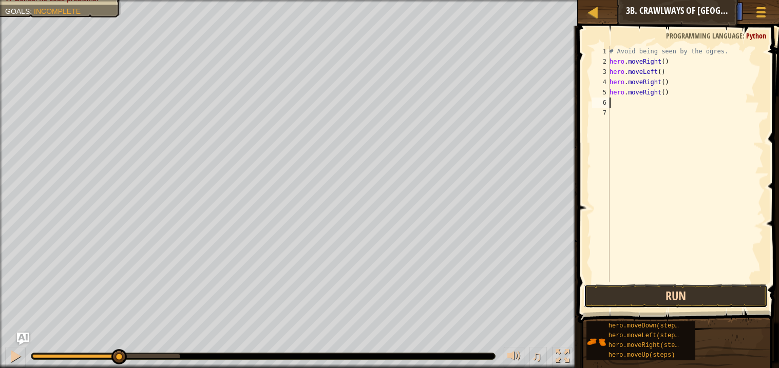
click at [655, 295] on button "Run" at bounding box center [675, 297] width 183 height 24
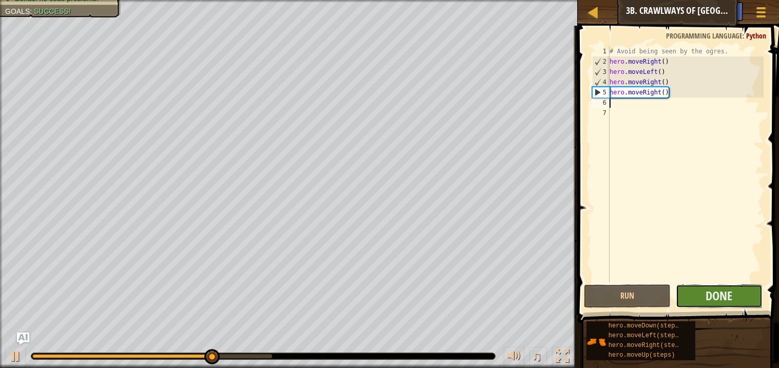
click at [699, 293] on button "Done" at bounding box center [719, 297] width 87 height 24
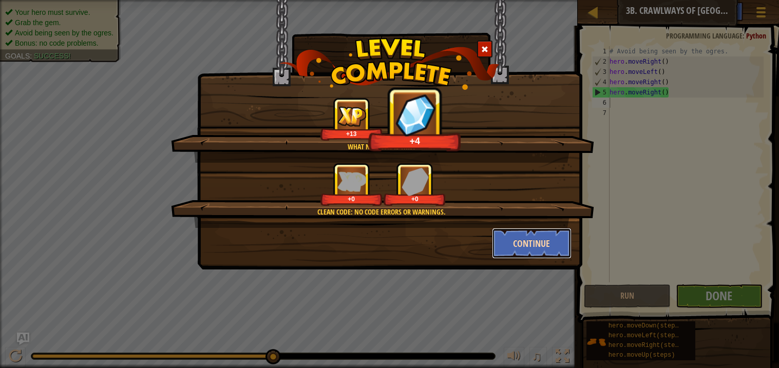
click at [520, 246] on button "Continue" at bounding box center [532, 243] width 80 height 31
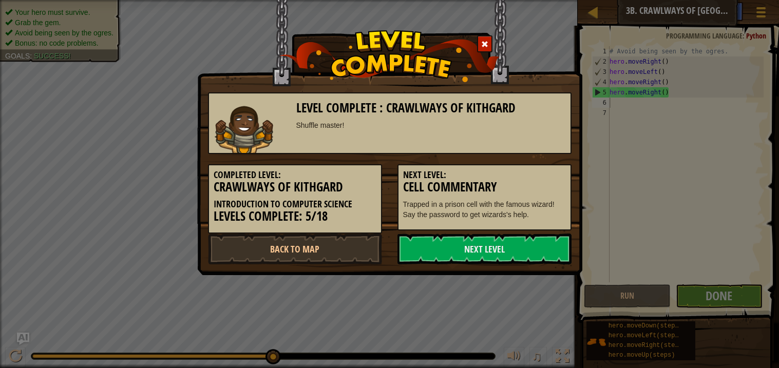
click at [485, 45] on span at bounding box center [484, 44] width 7 height 7
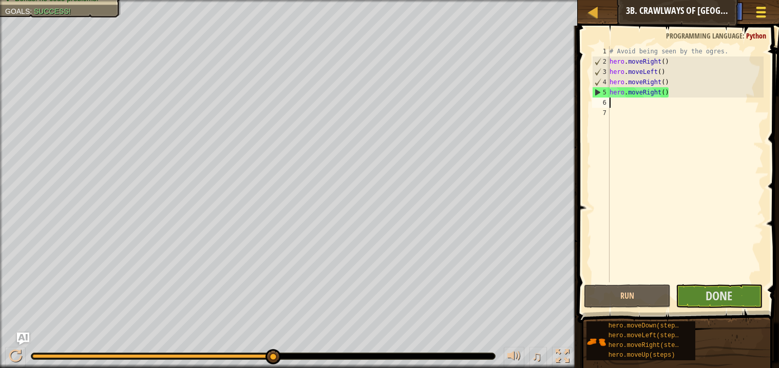
click at [758, 9] on span at bounding box center [761, 8] width 10 height 2
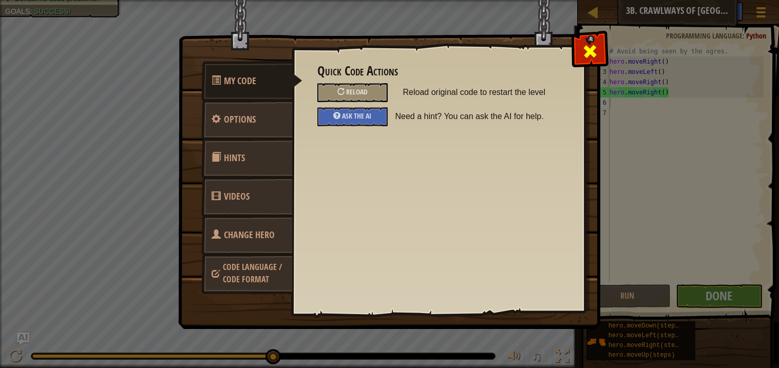
click at [580, 58] on div at bounding box center [590, 49] width 32 height 32
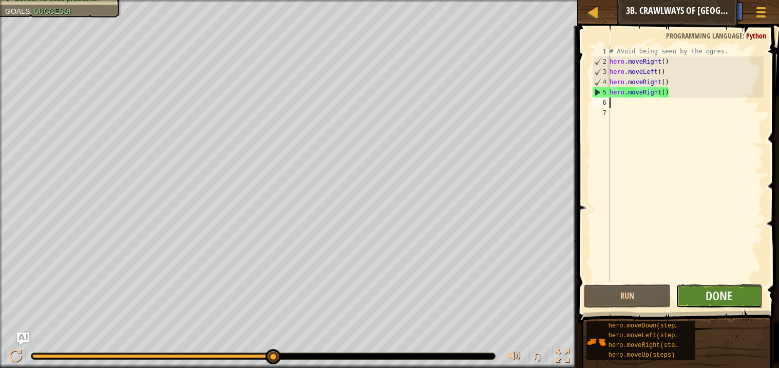
click at [689, 298] on button "Done" at bounding box center [719, 297] width 87 height 24
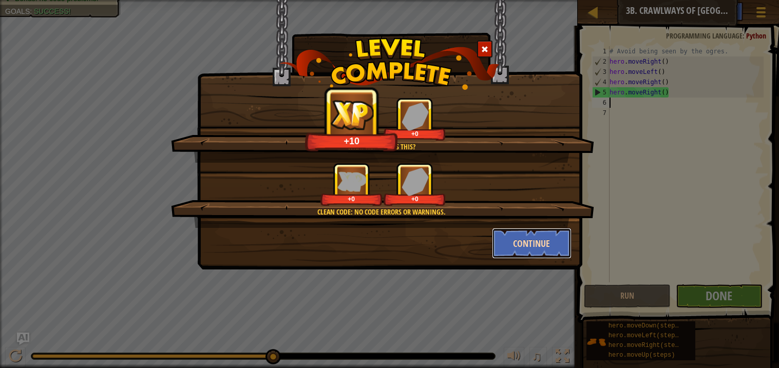
click at [540, 241] on button "Continue" at bounding box center [532, 243] width 80 height 31
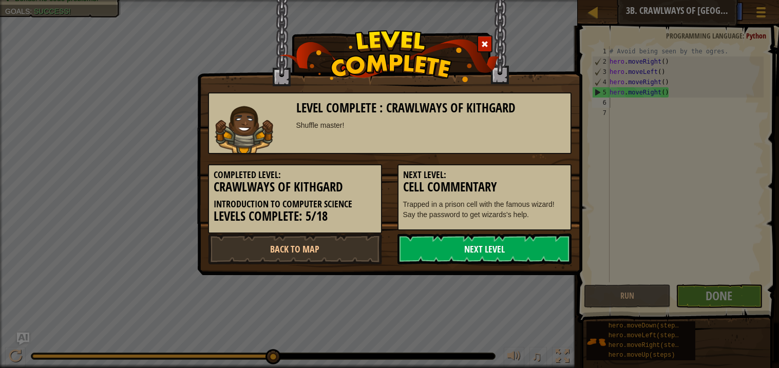
click at [519, 262] on link "Next Level" at bounding box center [484, 249] width 174 height 31
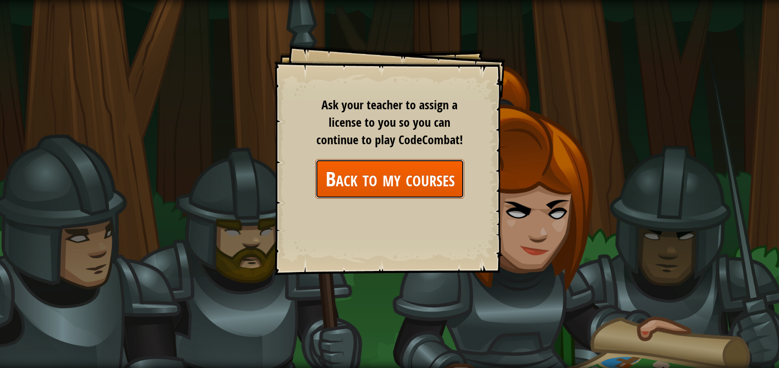
click at [399, 174] on link "Back to my courses" at bounding box center [389, 179] width 149 height 40
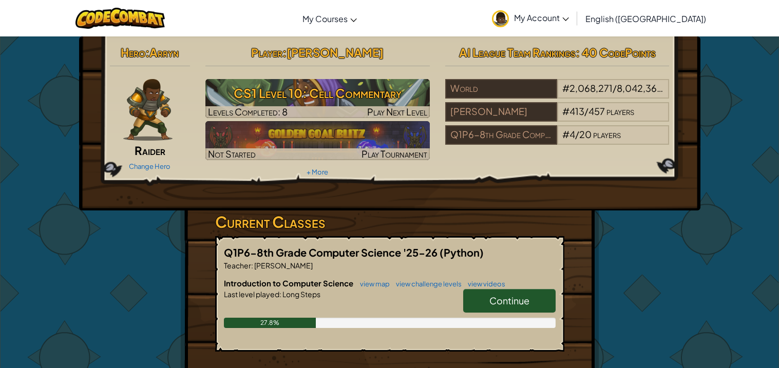
click at [479, 305] on link "Continue" at bounding box center [509, 301] width 92 height 24
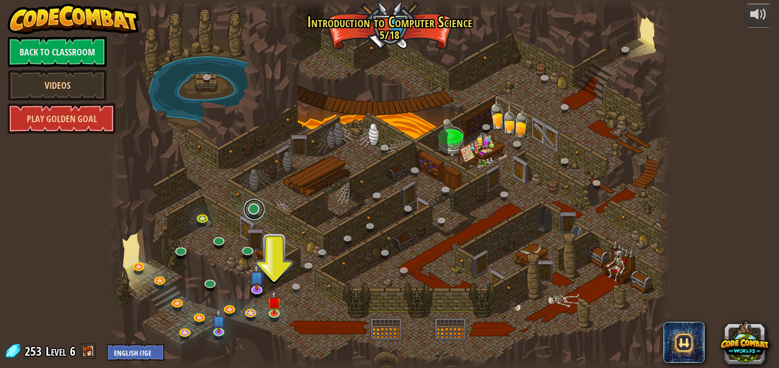
click at [254, 214] on link at bounding box center [254, 209] width 21 height 21
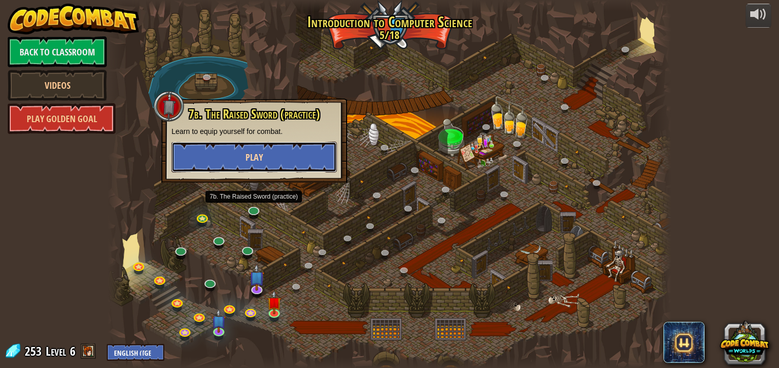
click at [316, 164] on button "Play" at bounding box center [254, 157] width 165 height 31
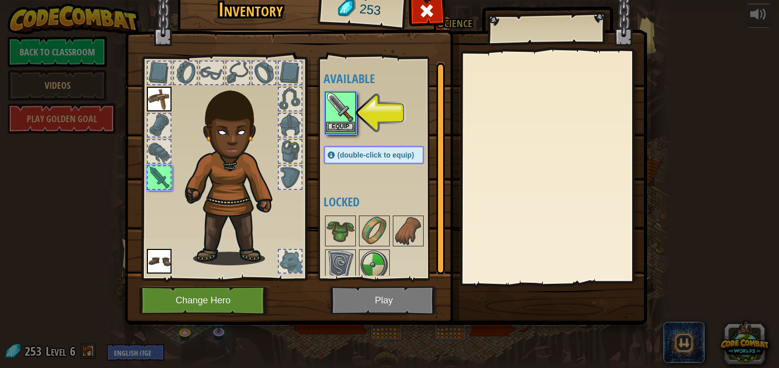
click at [340, 119] on img at bounding box center [340, 107] width 29 height 29
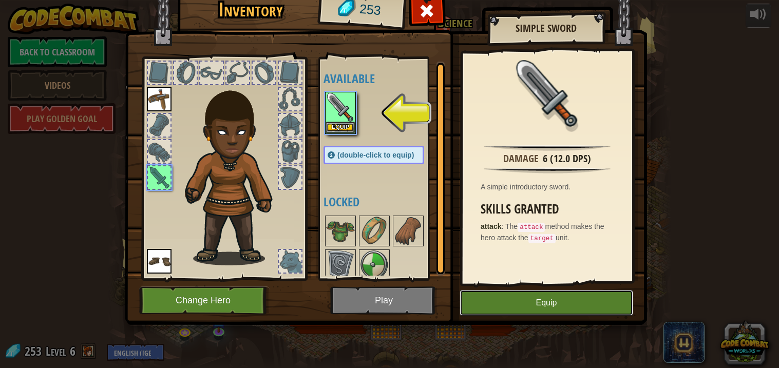
click at [501, 308] on button "Equip" at bounding box center [547, 303] width 174 height 26
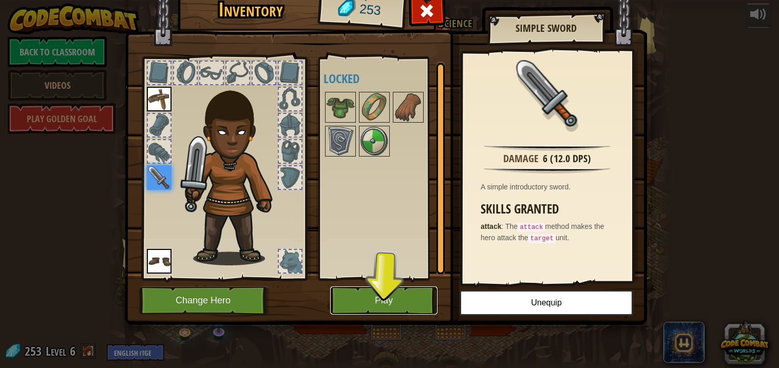
click at [415, 307] on button "Play" at bounding box center [383, 301] width 107 height 28
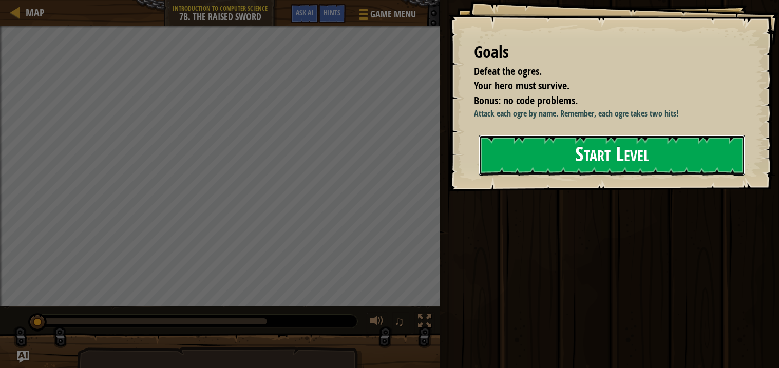
click at [574, 160] on button "Start Level" at bounding box center [612, 155] width 267 height 41
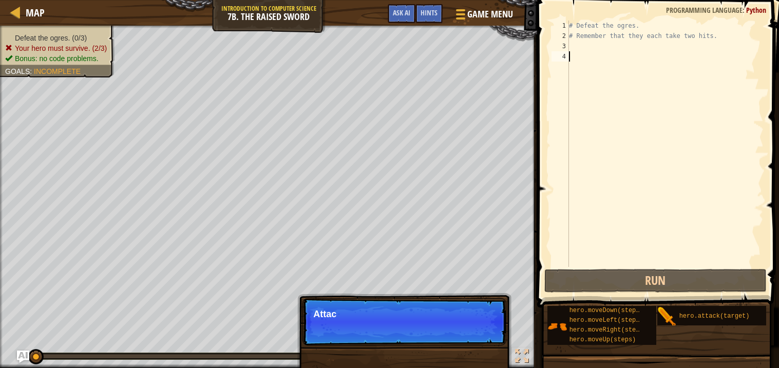
click at [573, 44] on div "# Defeat the ogres. # Remember that they each take two hits." at bounding box center [665, 154] width 197 height 267
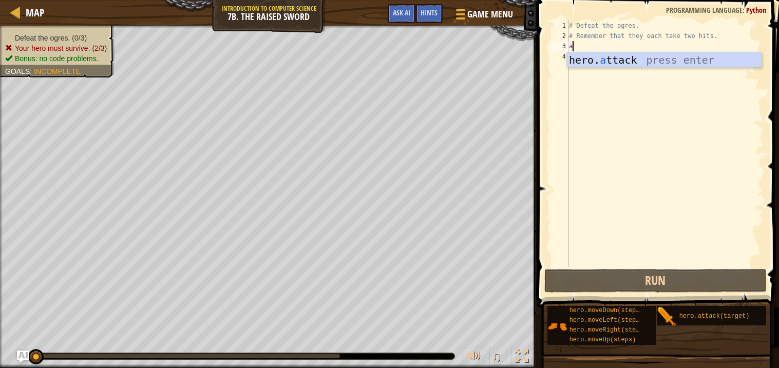
scroll to position [4, 0]
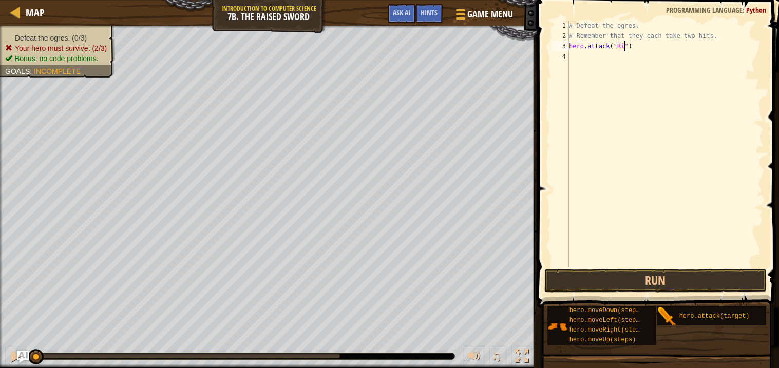
type textarea "hero.attack("Rig")"
type textarea "G"
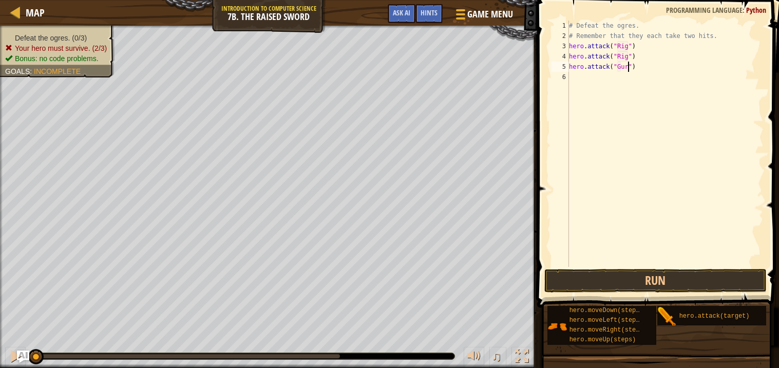
type textarea "hero.attack("Gurt")"
type textarea "H"
type textarea "hero.attack("Ack")"
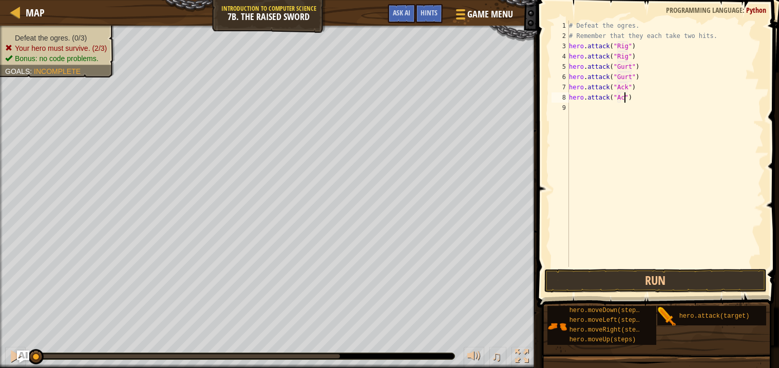
scroll to position [4, 5]
type textarea "hero.attack("Ack")"
click at [591, 283] on button "Run" at bounding box center [655, 281] width 222 height 24
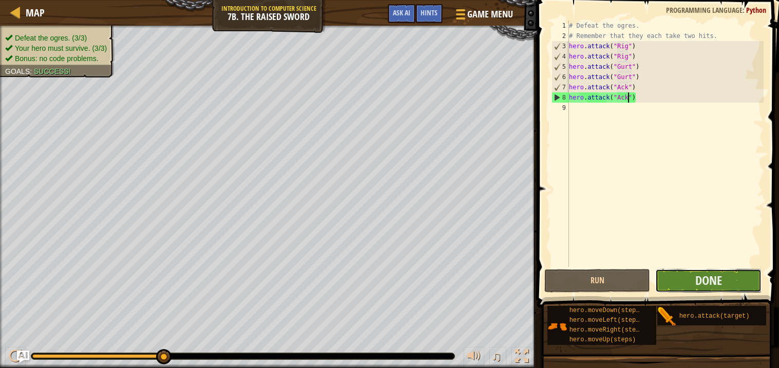
click at [690, 270] on button "Done" at bounding box center [708, 281] width 106 height 24
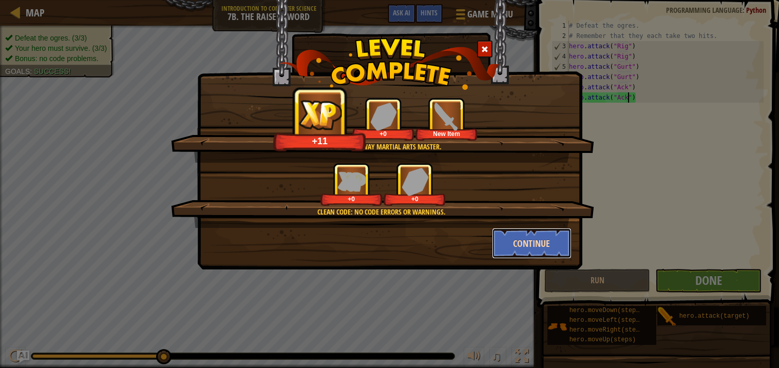
click at [519, 247] on button "Continue" at bounding box center [532, 243] width 80 height 31
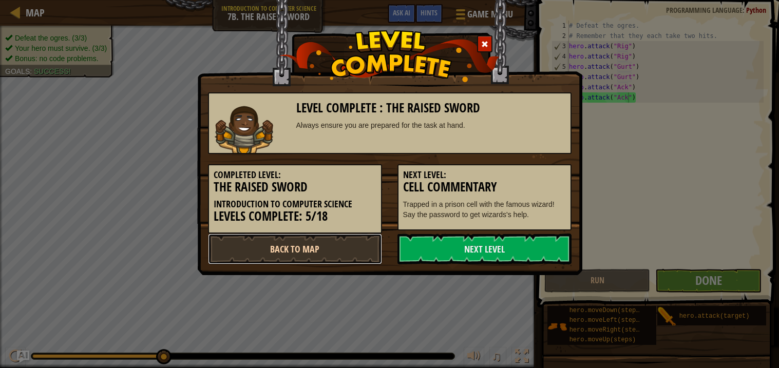
click at [340, 253] on link "Back to Map" at bounding box center [295, 249] width 174 height 31
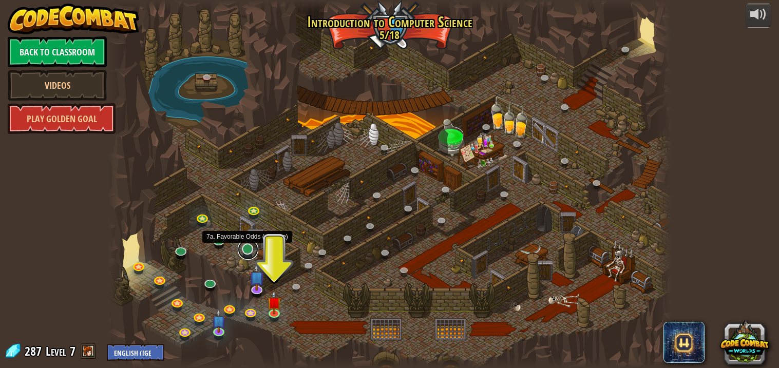
click at [244, 248] on link at bounding box center [248, 249] width 21 height 21
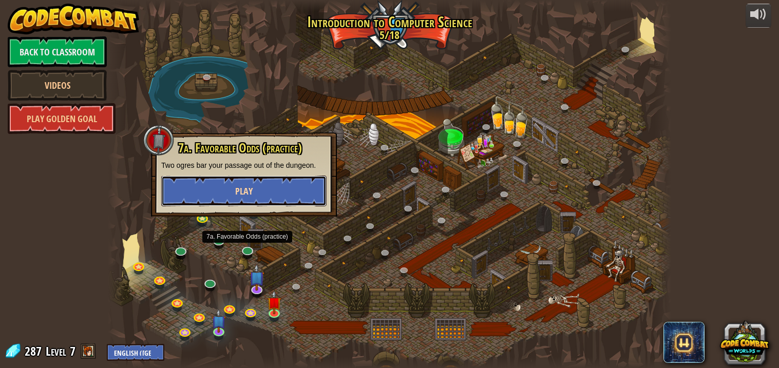
click at [262, 200] on button "Play" at bounding box center [243, 191] width 165 height 31
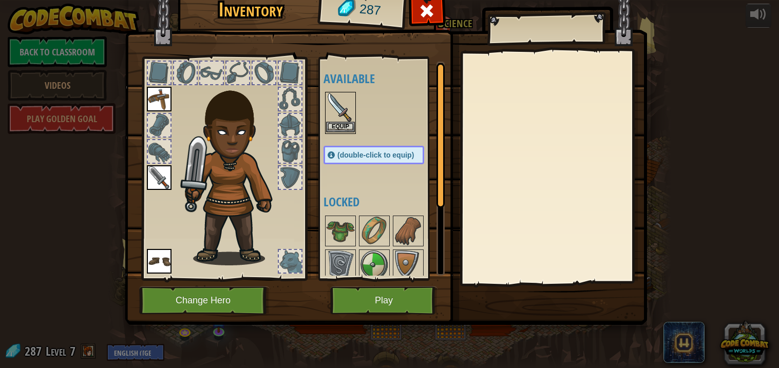
click at [335, 120] on img at bounding box center [340, 107] width 29 height 29
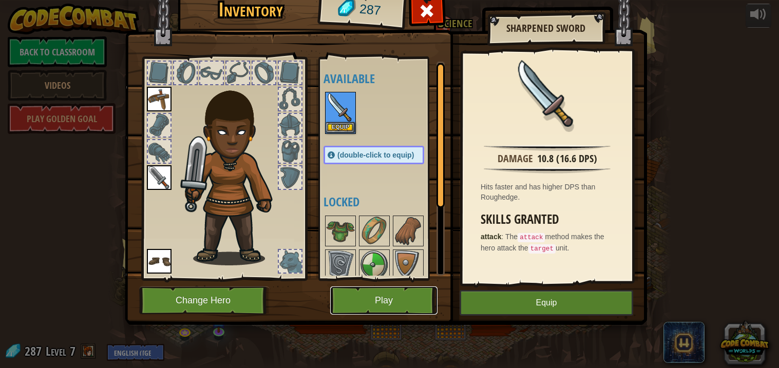
click at [399, 300] on button "Play" at bounding box center [383, 301] width 107 height 28
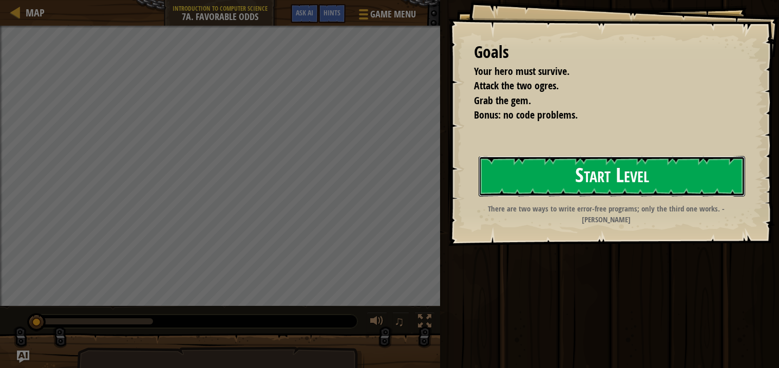
click at [536, 183] on button "Start Level" at bounding box center [612, 176] width 267 height 41
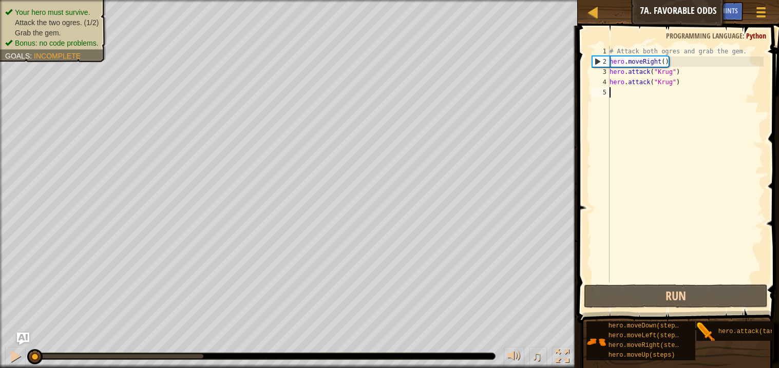
type textarea "R"
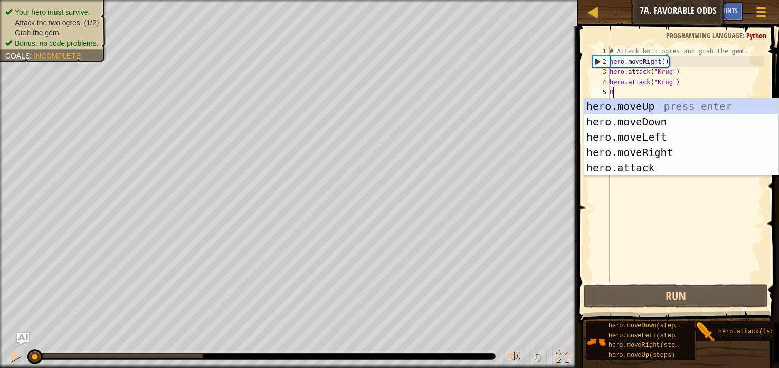
scroll to position [4, 0]
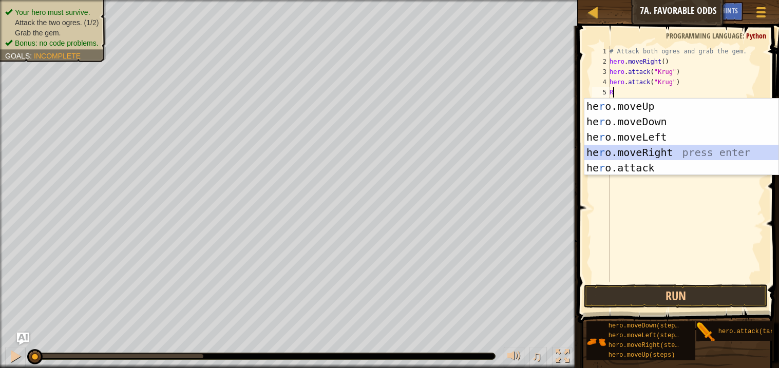
click at [605, 156] on div "he r o.moveUp press enter he r o.moveDown press enter he r o.moveLeft press ent…" at bounding box center [681, 153] width 194 height 108
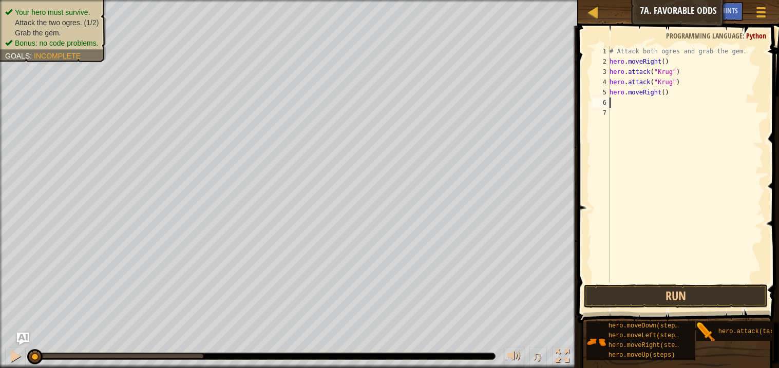
type textarea "U"
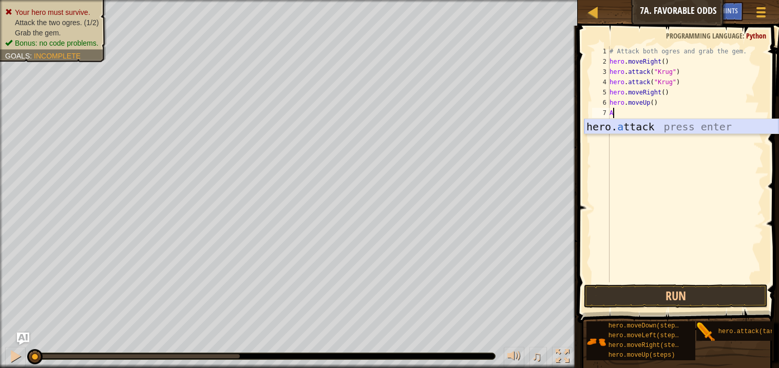
click at [623, 126] on div "hero. a ttack press enter" at bounding box center [681, 142] width 194 height 46
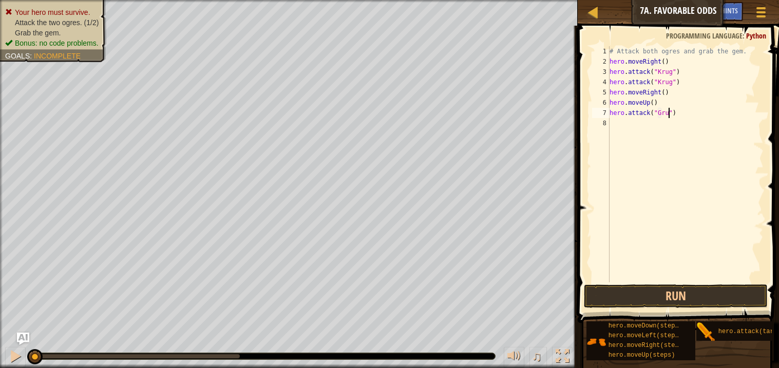
scroll to position [4, 5]
type textarea "hero.attack("Grump")"
type textarea "L"
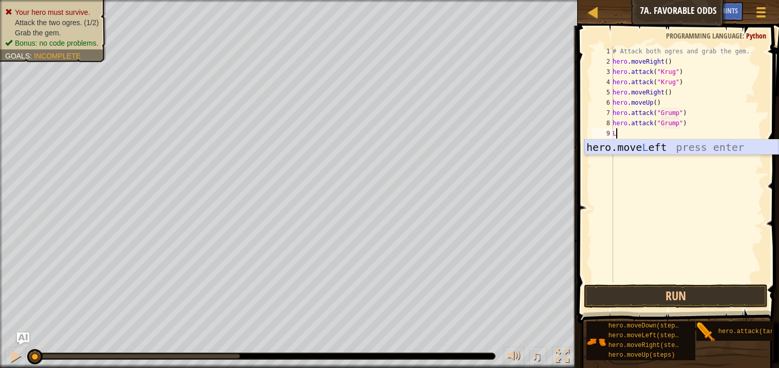
click at [649, 147] on div "hero.move L eft press enter" at bounding box center [681, 163] width 194 height 46
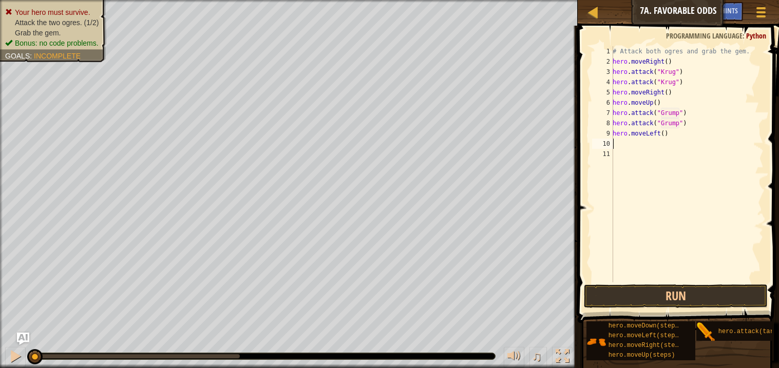
type textarea "L"
click at [650, 300] on button "Run" at bounding box center [675, 297] width 183 height 24
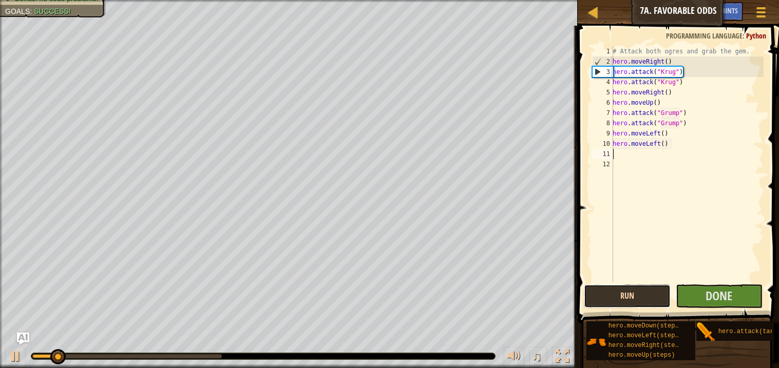
click at [650, 300] on button "Run" at bounding box center [627, 297] width 87 height 24
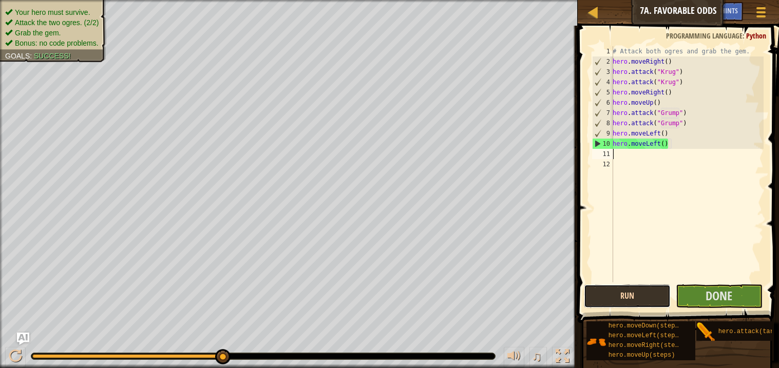
click at [650, 300] on button "Run" at bounding box center [627, 297] width 87 height 24
click at [730, 297] on span "Done" at bounding box center [719, 296] width 27 height 16
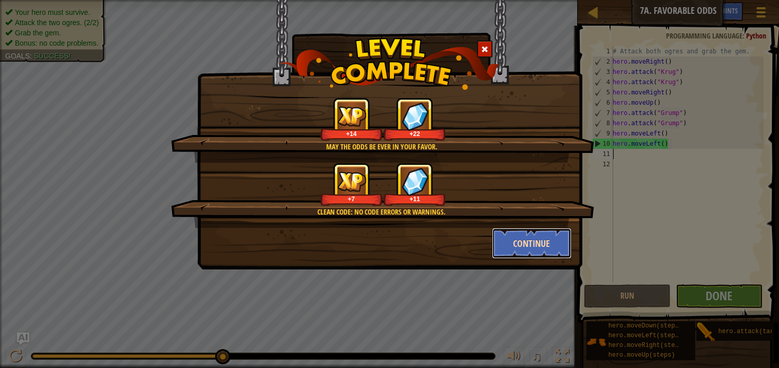
click at [532, 249] on button "Continue" at bounding box center [532, 243] width 80 height 31
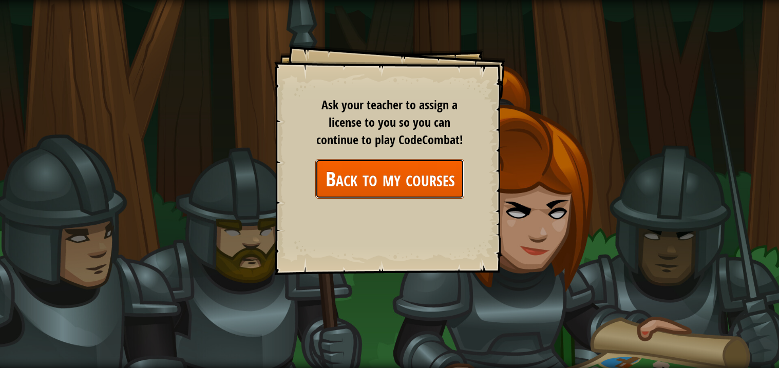
click at [380, 164] on link "Back to my courses" at bounding box center [389, 179] width 149 height 40
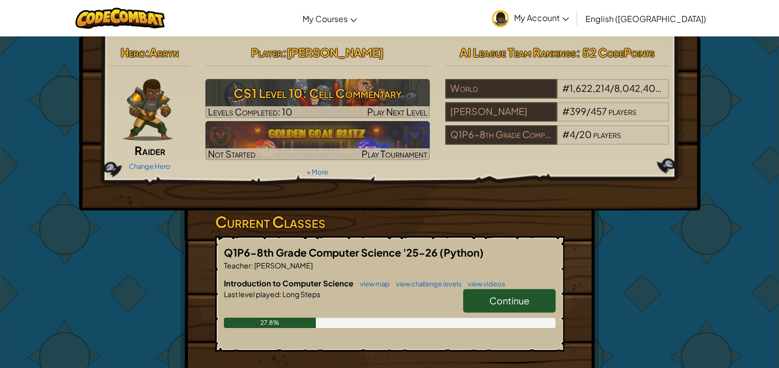
click at [471, 301] on link "Continue" at bounding box center [509, 301] width 92 height 24
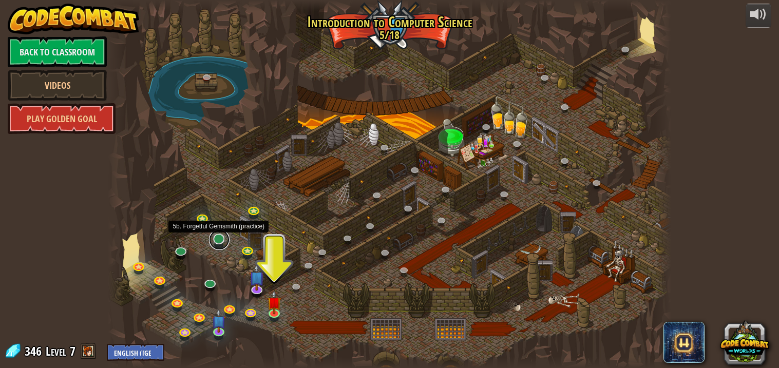
click at [217, 241] on link at bounding box center [219, 240] width 21 height 21
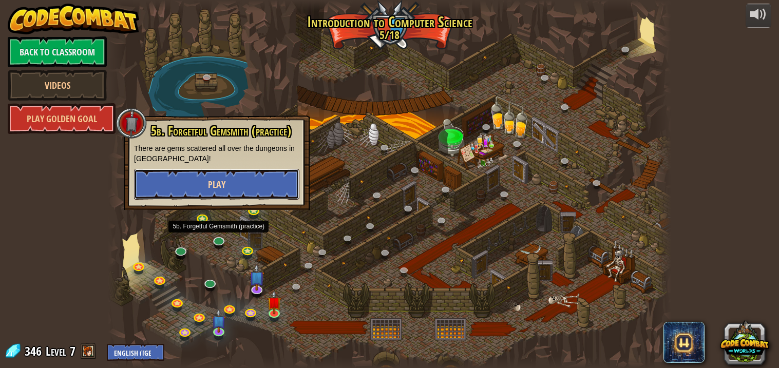
click at [259, 193] on button "Play" at bounding box center [216, 184] width 165 height 31
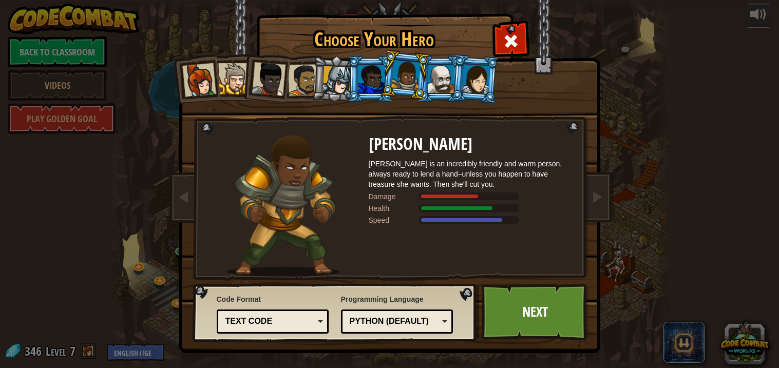
click at [221, 241] on div at bounding box center [283, 206] width 172 height 141
click at [516, 34] on span at bounding box center [511, 41] width 16 height 16
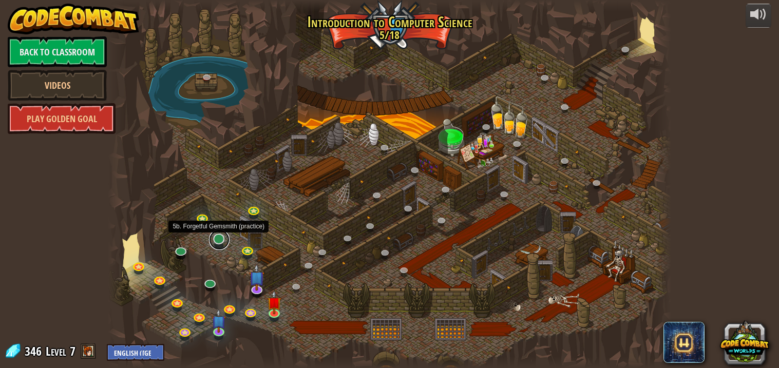
click at [216, 240] on link at bounding box center [219, 240] width 21 height 21
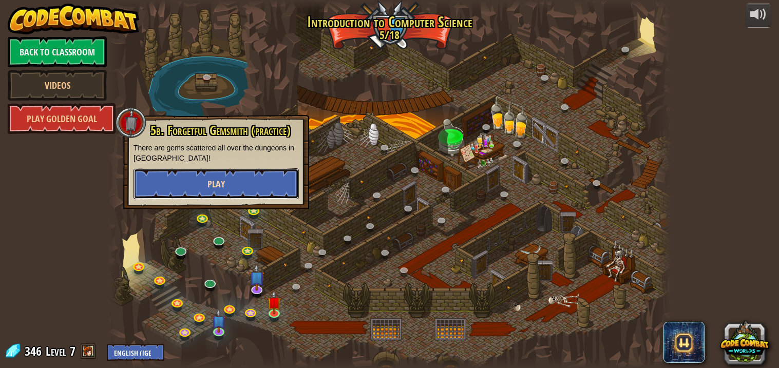
click at [239, 172] on button "Play" at bounding box center [216, 183] width 165 height 31
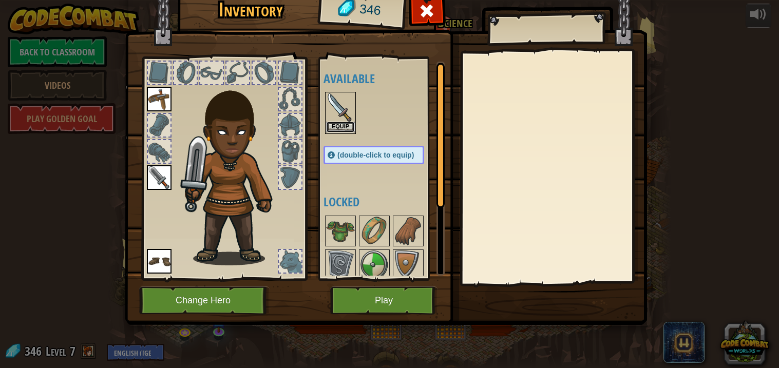
click at [332, 123] on button "Equip" at bounding box center [340, 127] width 29 height 11
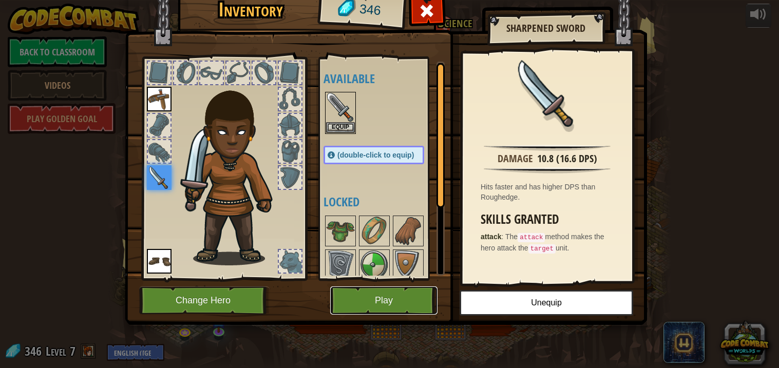
click at [423, 304] on button "Play" at bounding box center [383, 301] width 107 height 28
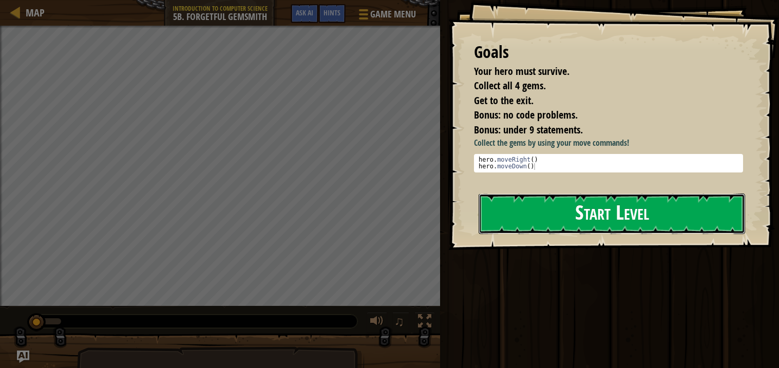
click at [502, 227] on button "Start Level" at bounding box center [612, 214] width 267 height 41
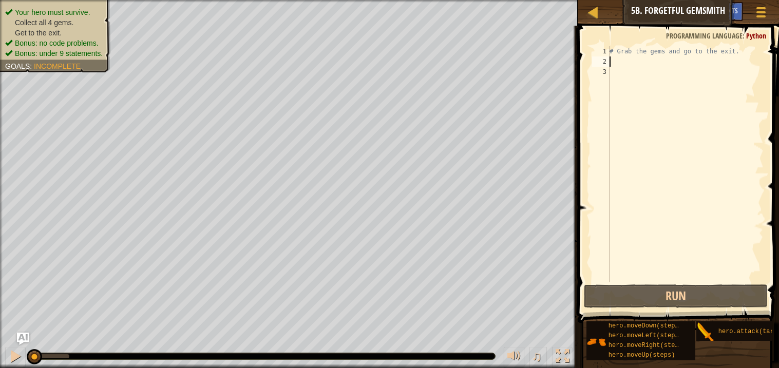
click at [614, 60] on div "# Grab the gems and go to the exit." at bounding box center [686, 174] width 156 height 257
type textarea "r"
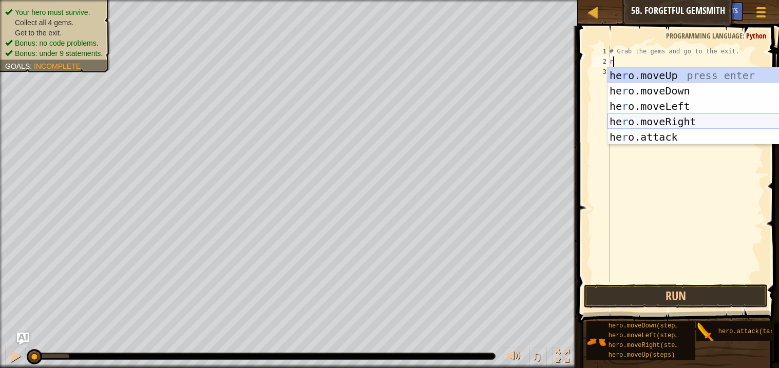
click at [637, 123] on div "he r o.moveUp press enter he r o.moveDown press enter he r o.moveLeft press ent…" at bounding box center [705, 122] width 194 height 108
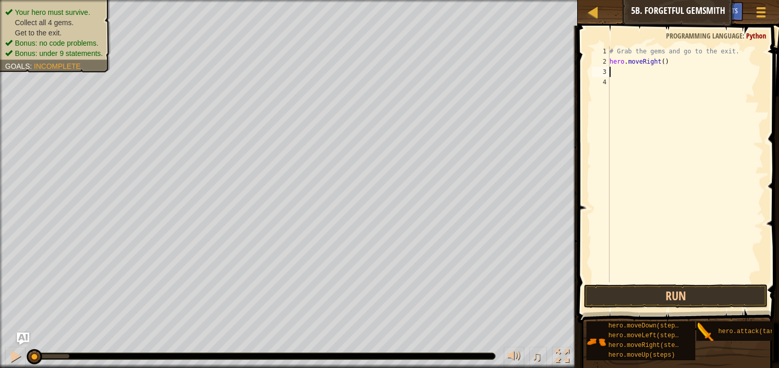
type textarea "d"
type textarea "r"
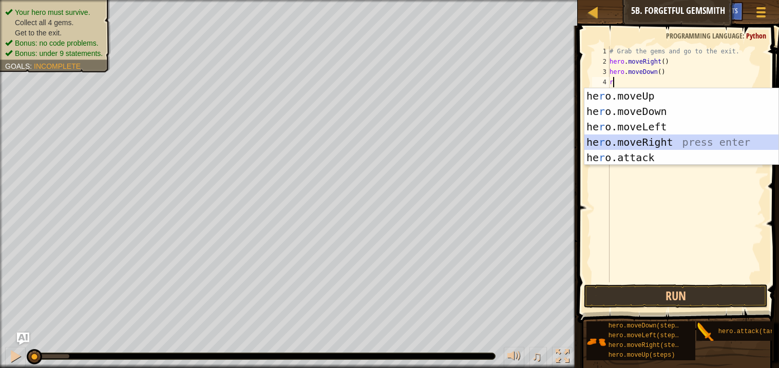
click at [634, 142] on div "he r o.moveUp press enter he r o.moveDown press enter he r o.moveLeft press ent…" at bounding box center [681, 142] width 194 height 108
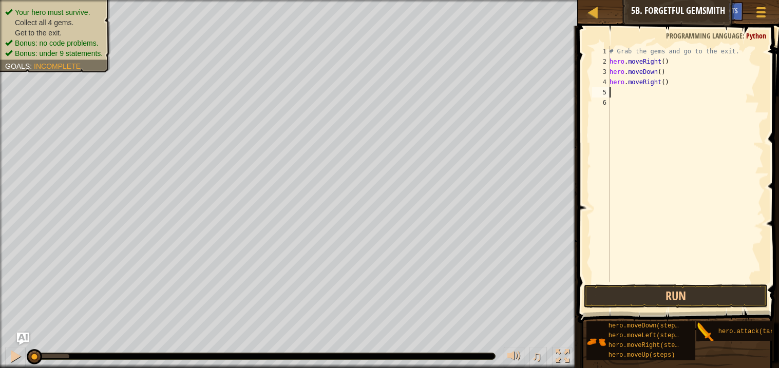
type textarea "r"
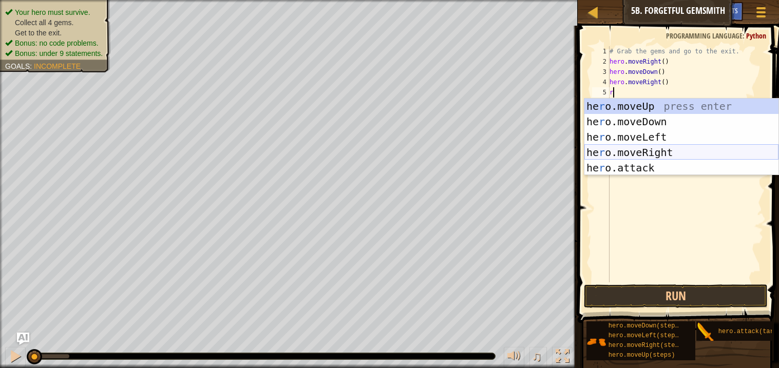
click at [639, 154] on div "he r o.moveUp press enter he r o.moveDown press enter he r o.moveLeft press ent…" at bounding box center [681, 153] width 194 height 108
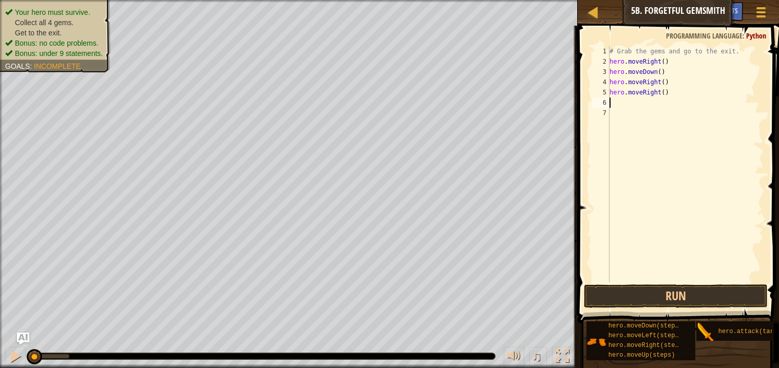
type textarea "u"
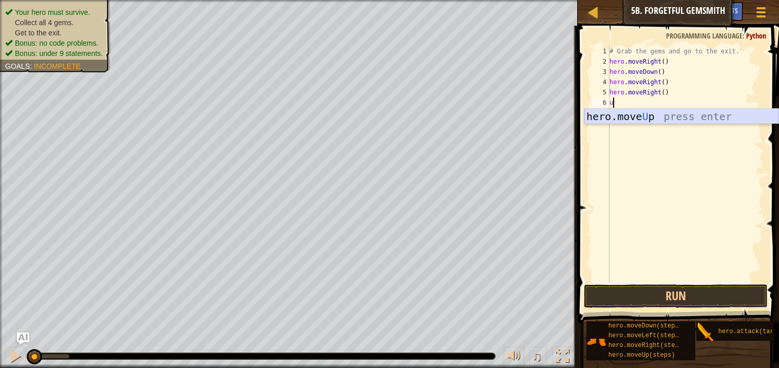
click at [683, 115] on div "hero.move U p press enter" at bounding box center [681, 132] width 194 height 46
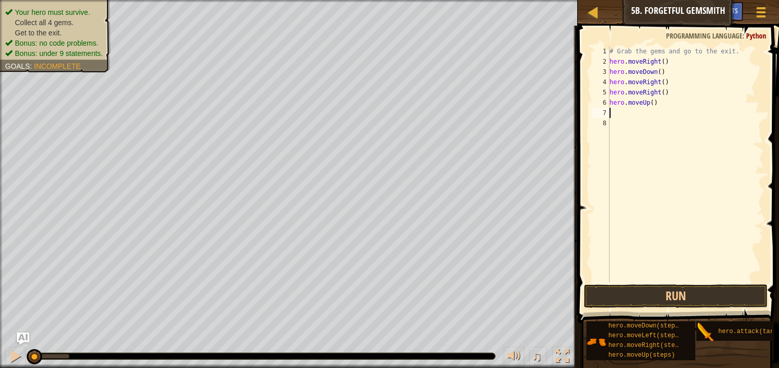
type textarea "r"
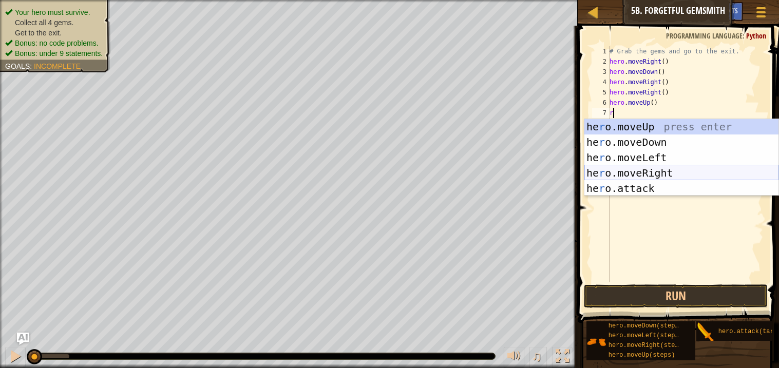
click at [654, 171] on div "he r o.moveUp press enter he r o.moveDown press enter he r o.moveLeft press ent…" at bounding box center [681, 173] width 194 height 108
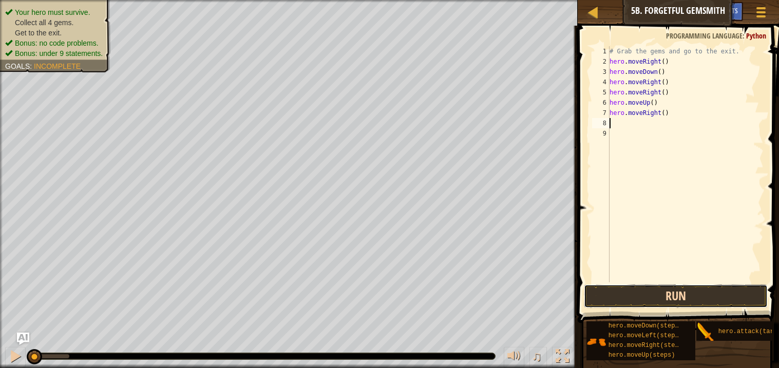
click at [659, 300] on button "Run" at bounding box center [675, 297] width 183 height 24
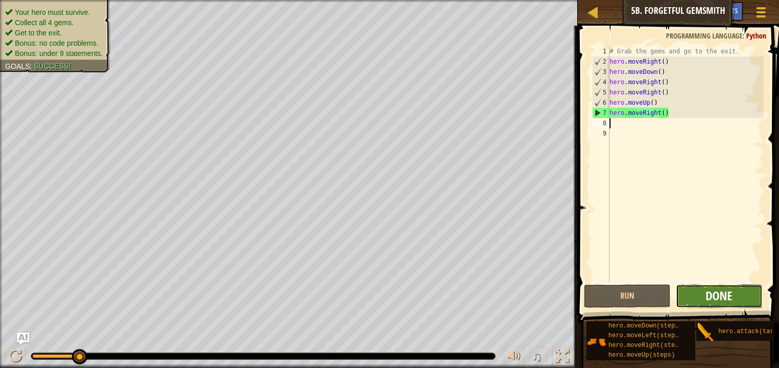
click at [714, 299] on span "Done" at bounding box center [719, 296] width 27 height 16
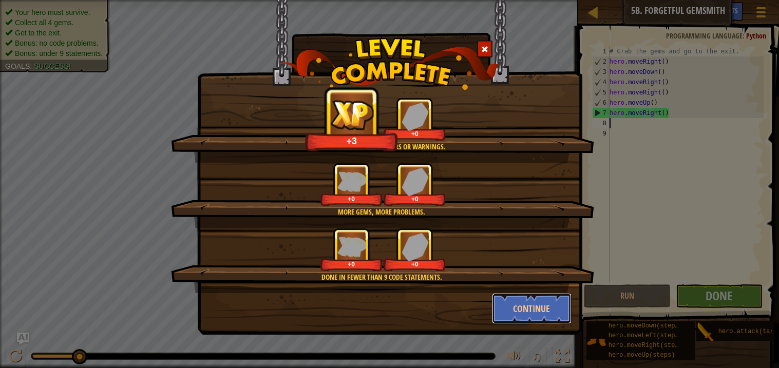
click at [535, 309] on button "Continue" at bounding box center [532, 308] width 80 height 31
click at [534, 302] on div "Clean code: no code errors or warnings. +3 +0 More gems, more problems. +0 +0 D…" at bounding box center [389, 184] width 779 height 368
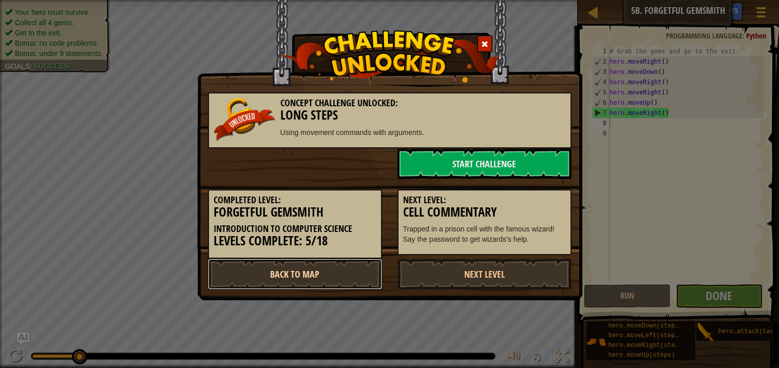
click at [238, 274] on link "Back to Map" at bounding box center [295, 274] width 174 height 31
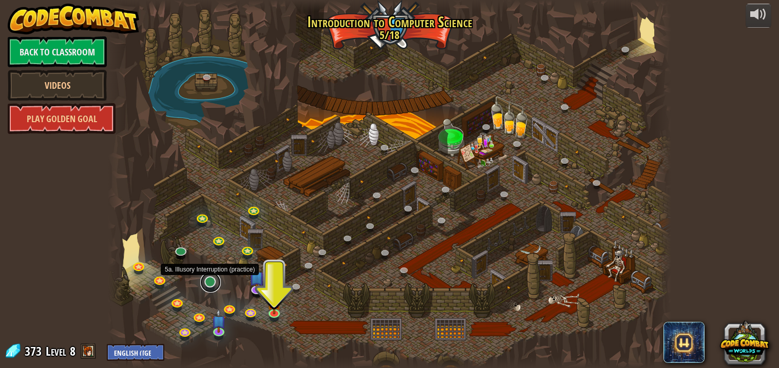
click at [205, 280] on link at bounding box center [210, 282] width 21 height 21
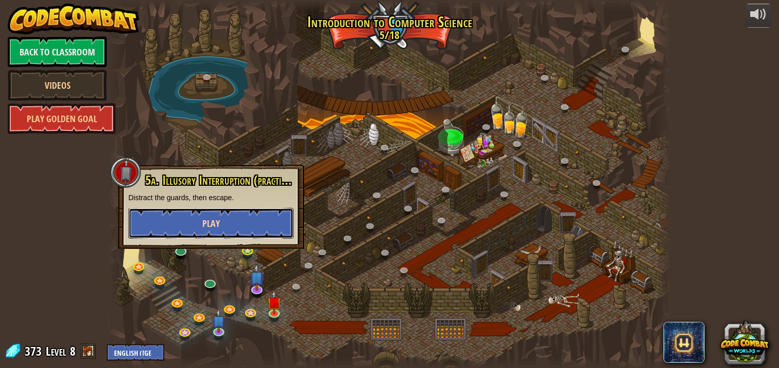
click at [196, 222] on button "Play" at bounding box center [210, 223] width 165 height 31
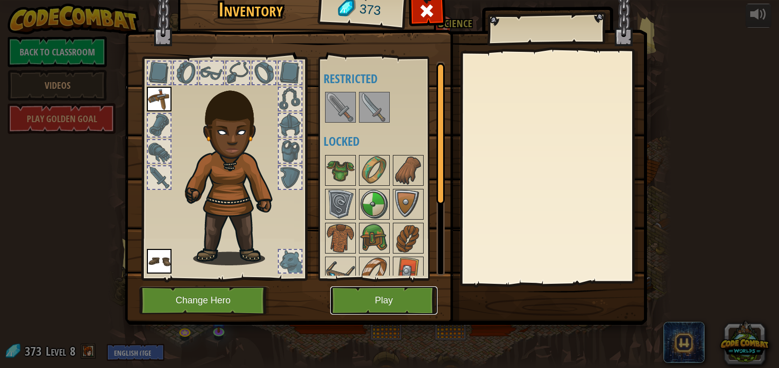
click at [332, 298] on button "Play" at bounding box center [383, 301] width 107 height 28
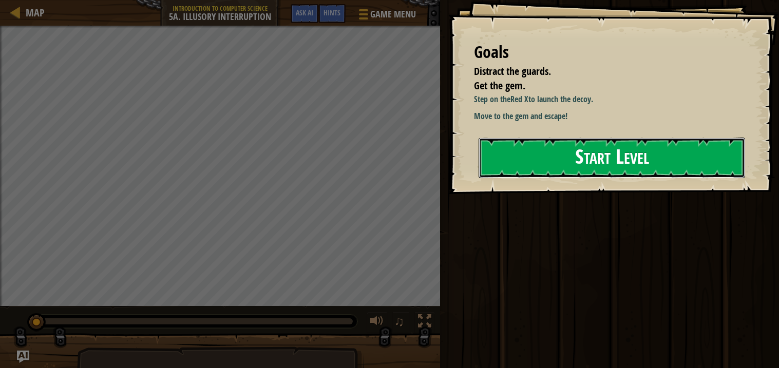
click at [572, 149] on button "Start Level" at bounding box center [612, 158] width 267 height 41
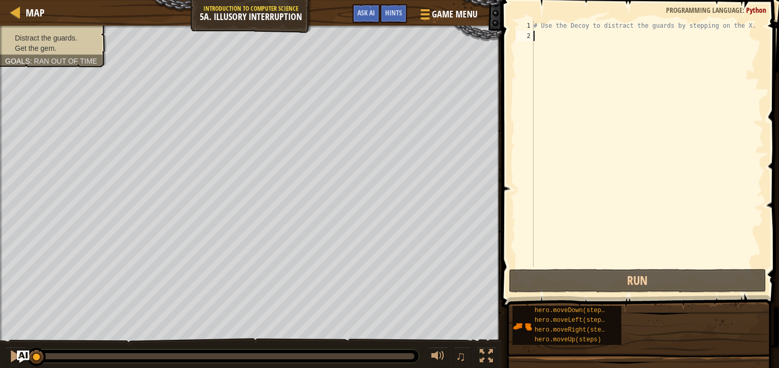
type textarea "s"
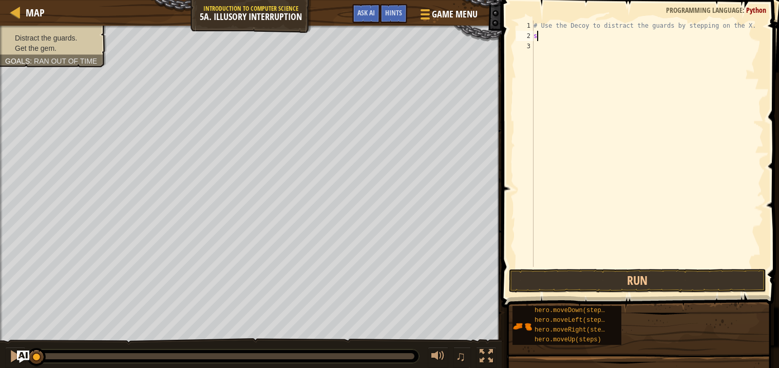
scroll to position [4, 0]
type textarea "a"
type textarea "r"
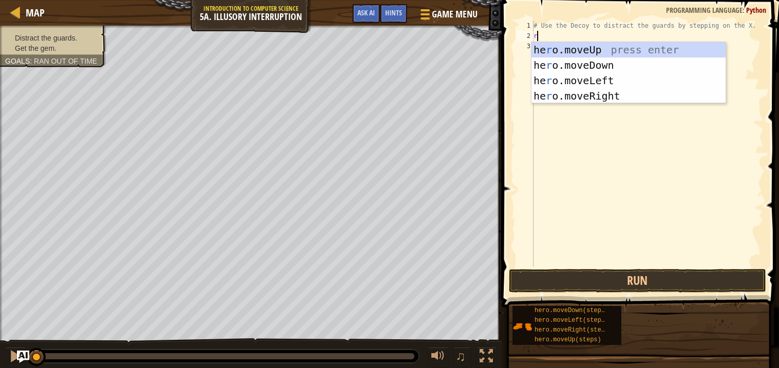
click at [557, 97] on div "he r o.moveUp press enter he r o.moveDown press enter he r o.moveLeft press ent…" at bounding box center [629, 88] width 194 height 92
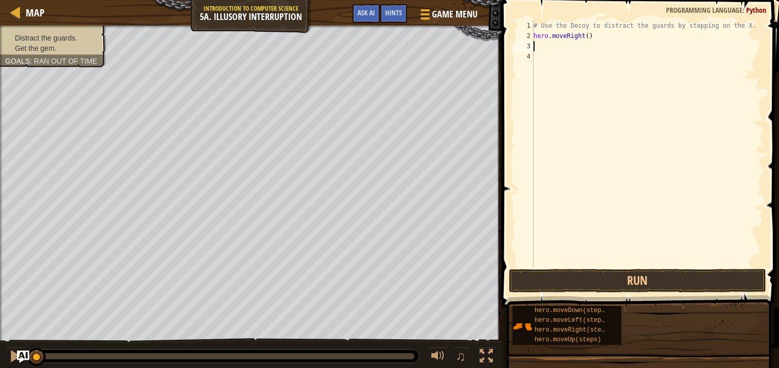
type textarea "d"
click at [517, 283] on button "Run" at bounding box center [637, 281] width 257 height 24
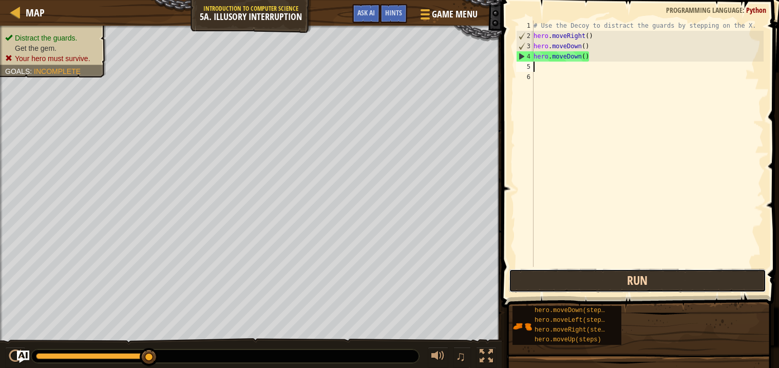
click at [569, 289] on button "Run" at bounding box center [637, 281] width 257 height 24
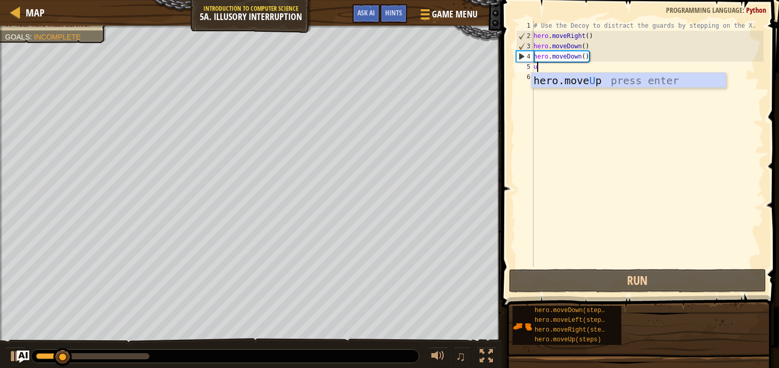
type textarea "up"
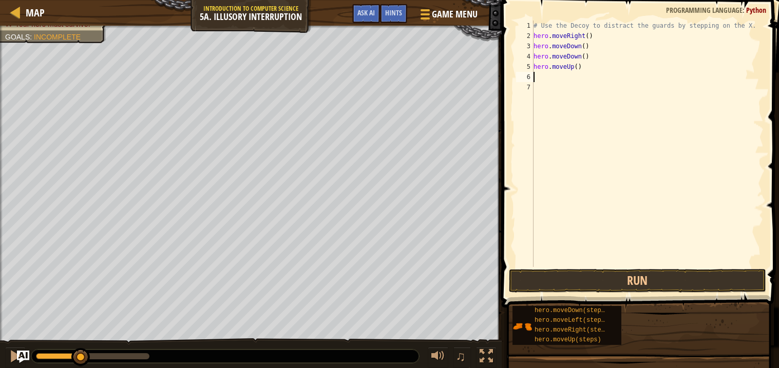
type textarea "i"
type textarea "u"
type textarea "m"
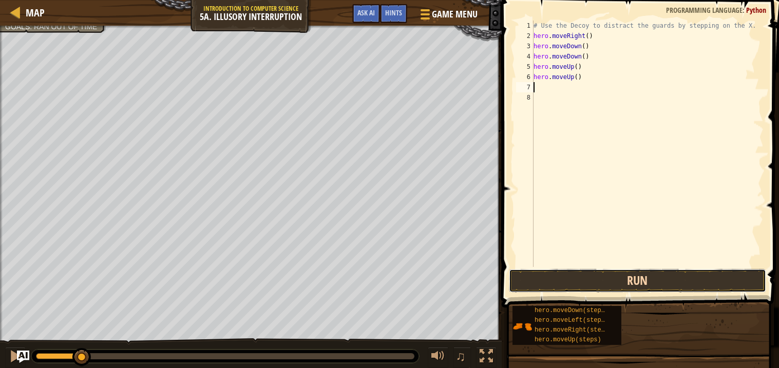
click at [618, 273] on button "Run" at bounding box center [637, 281] width 257 height 24
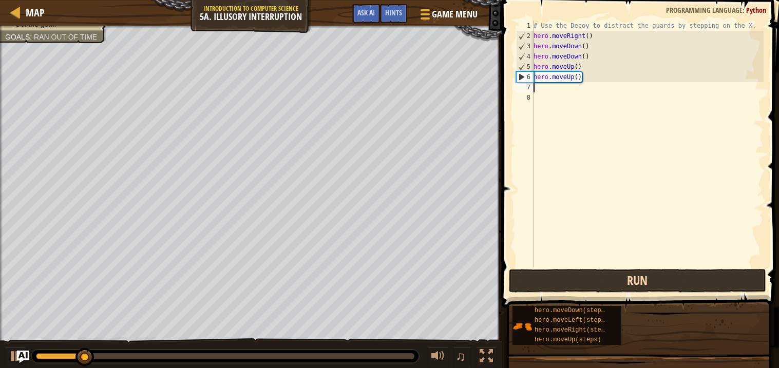
type textarea "r"
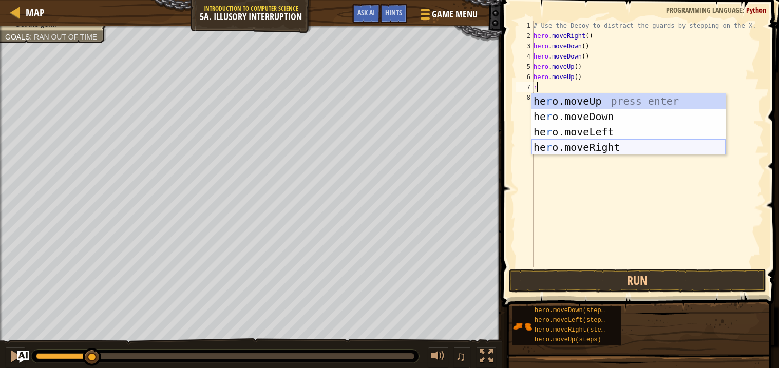
click at [607, 146] on div "he r o.moveUp press enter he r o.moveDown press enter he r o.moveLeft press ent…" at bounding box center [629, 139] width 194 height 92
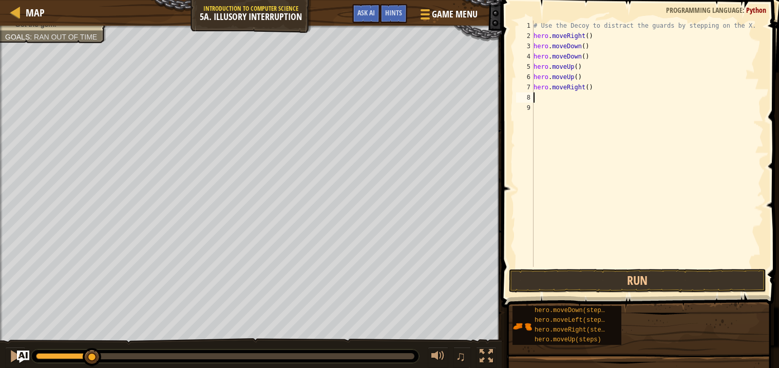
type textarea "r"
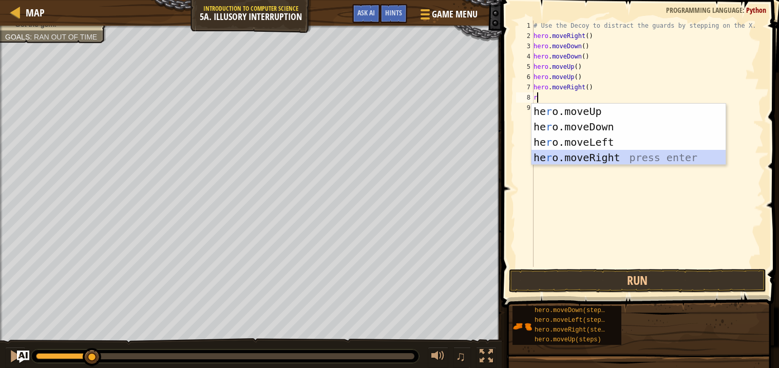
click at [604, 153] on div "he r o.moveUp press enter he r o.moveDown press enter he r o.moveLeft press ent…" at bounding box center [629, 150] width 194 height 92
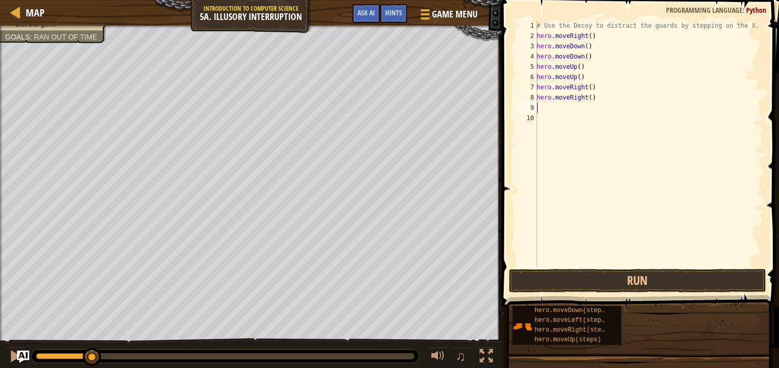
type textarea "r"
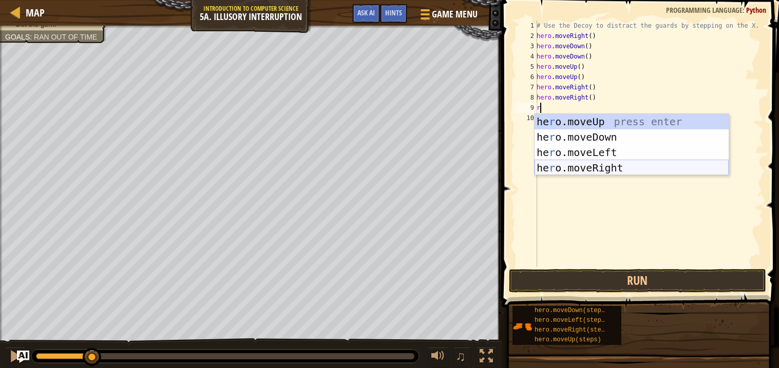
click at [608, 165] on div "he r o.moveUp press enter he r o.moveDown press enter he r o.moveLeft press ent…" at bounding box center [632, 160] width 194 height 92
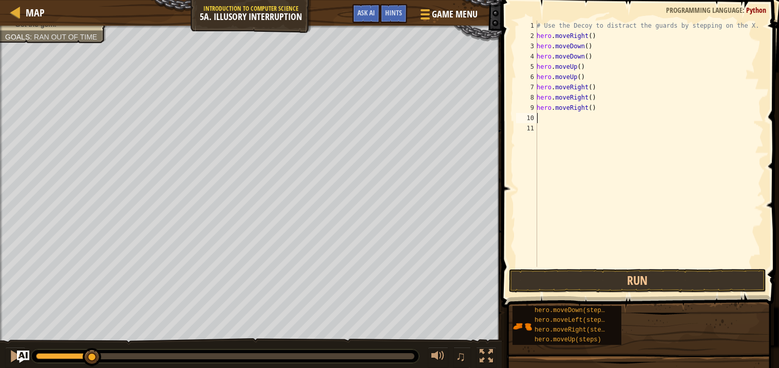
click at [579, 294] on span at bounding box center [642, 139] width 286 height 338
click at [576, 287] on button "Run" at bounding box center [637, 281] width 257 height 24
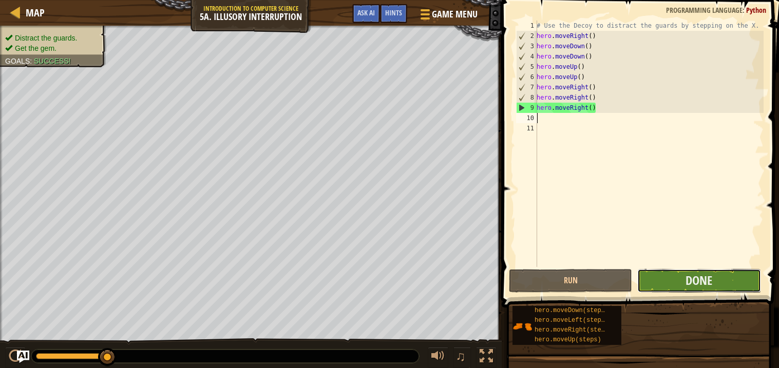
click at [663, 282] on button "Done" at bounding box center [698, 281] width 123 height 24
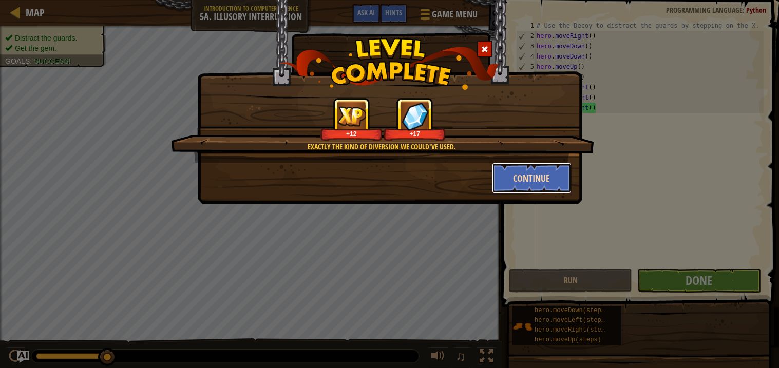
click at [533, 166] on button "Continue" at bounding box center [532, 178] width 80 height 31
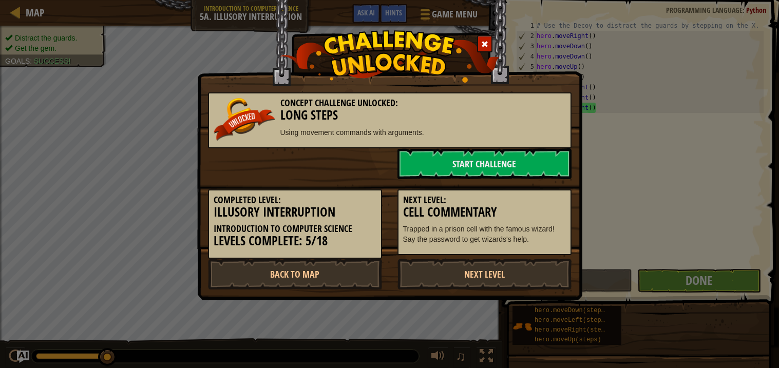
click at [531, 192] on div "Next Level: Cell Commentary Trapped in a prison cell with the famous wizard! Sa…" at bounding box center [484, 223] width 174 height 66
click at [349, 279] on link "Back to Map" at bounding box center [295, 274] width 174 height 31
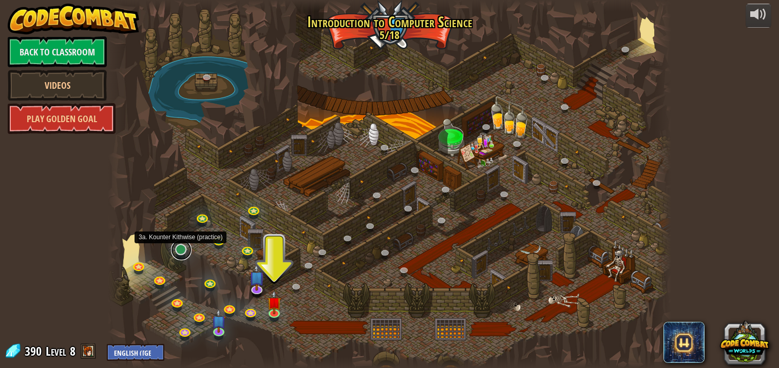
click at [179, 254] on link at bounding box center [181, 250] width 21 height 21
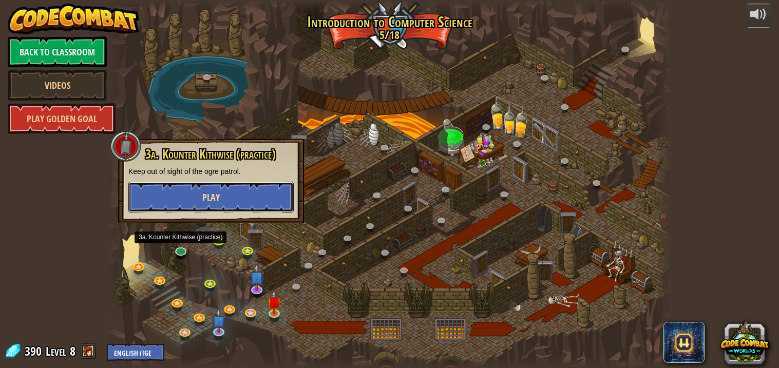
click at [202, 201] on span "Play" at bounding box center [210, 197] width 17 height 13
